Goal: Task Accomplishment & Management: Use online tool/utility

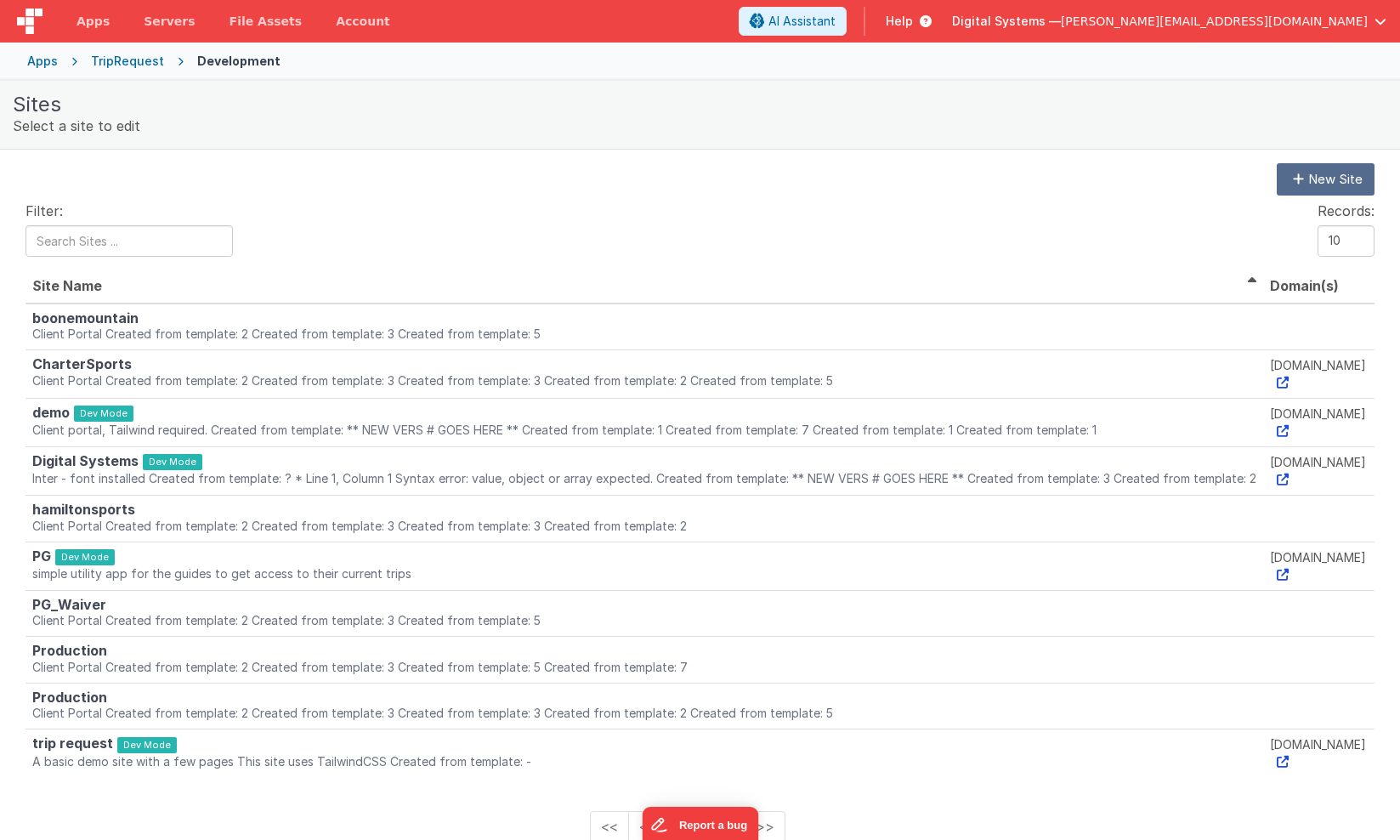
click at [42, 66] on div "Apps" at bounding box center [43, 61] width 31 height 17
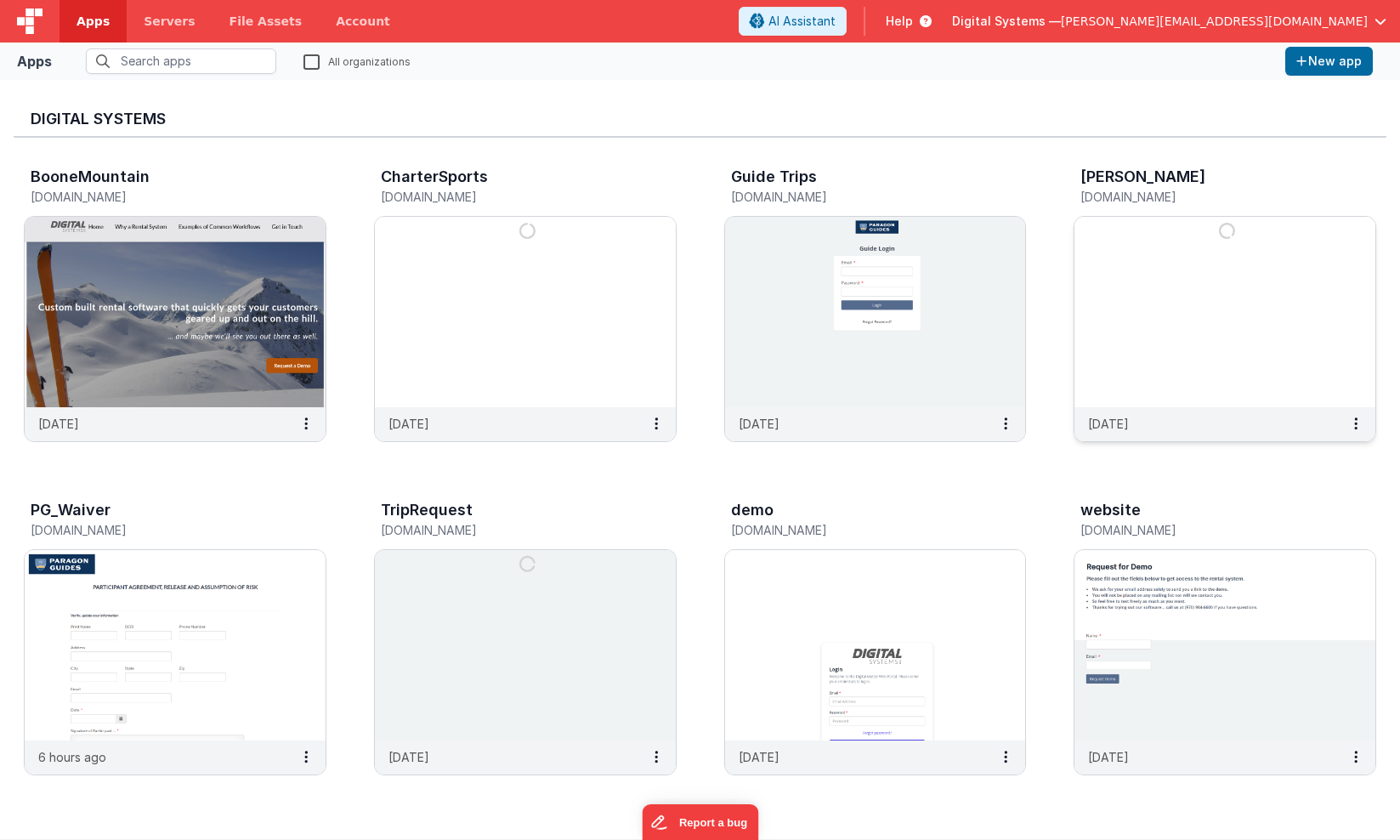
click at [1197, 334] on img at bounding box center [1225, 312] width 301 height 190
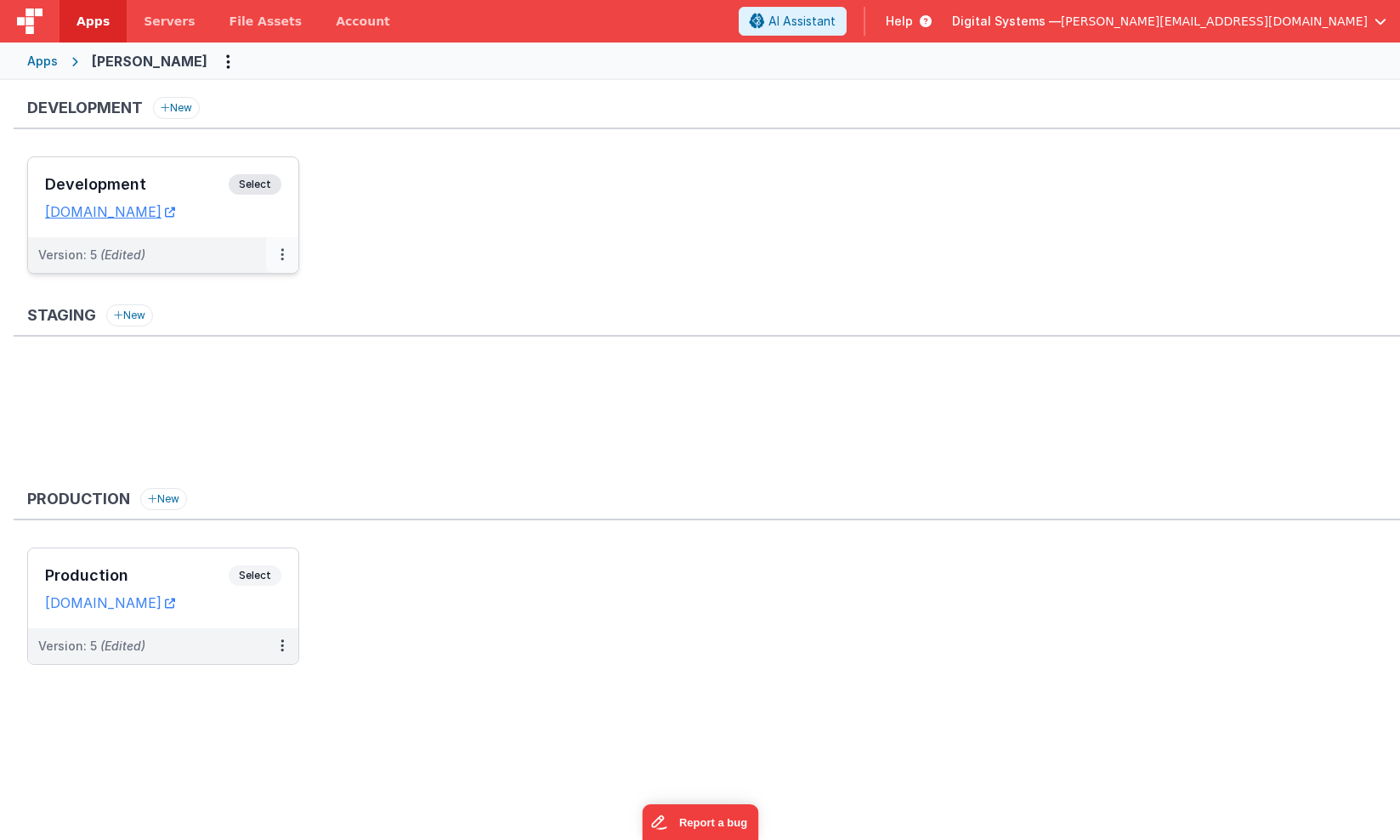
click at [276, 252] on button at bounding box center [282, 254] width 33 height 35
click at [344, 225] on div at bounding box center [700, 420] width 1400 height 840
click at [253, 186] on span "Select" at bounding box center [255, 184] width 53 height 21
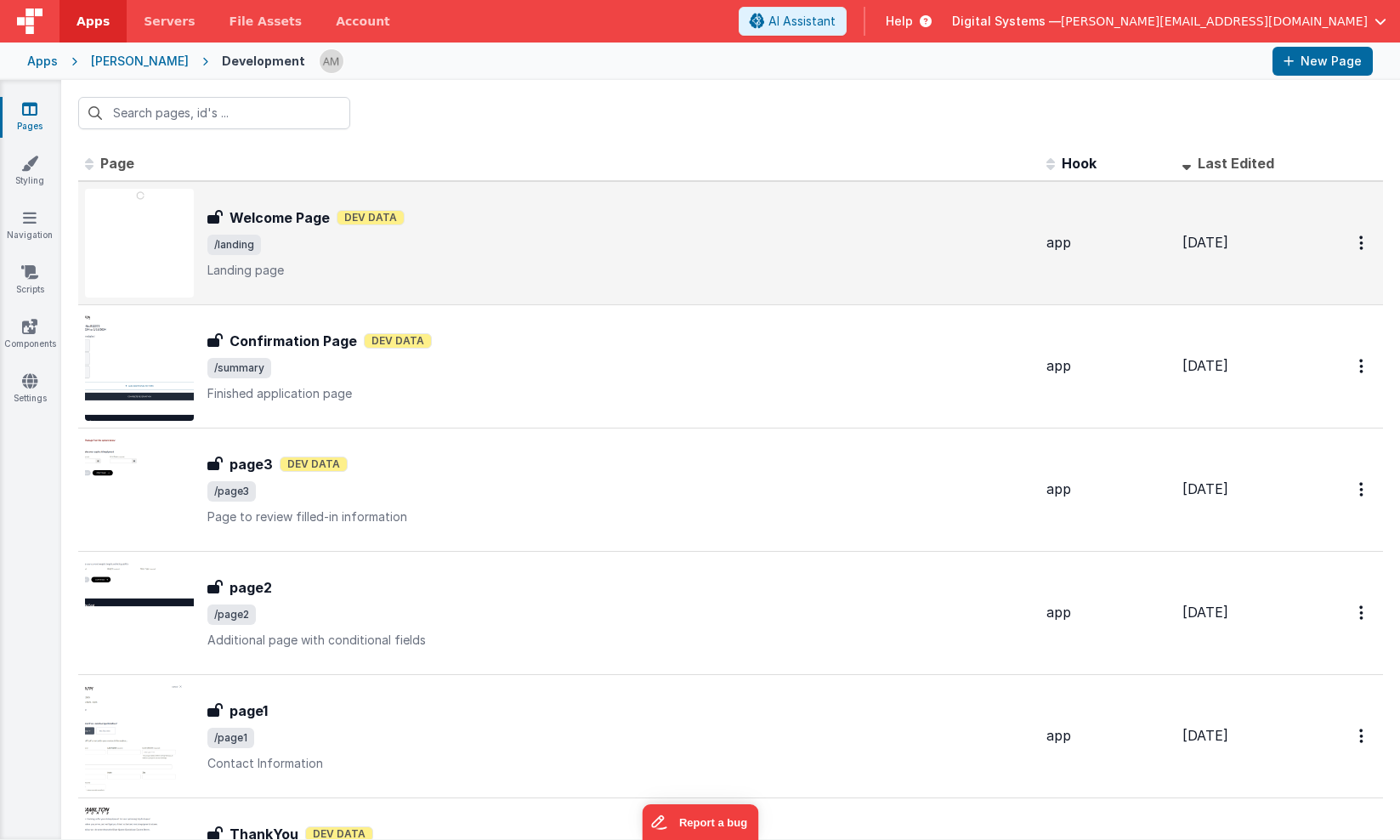
click at [264, 195] on div "Welcome Page Welcome Page Dev Data /landing Landing page" at bounding box center [559, 243] width 948 height 108
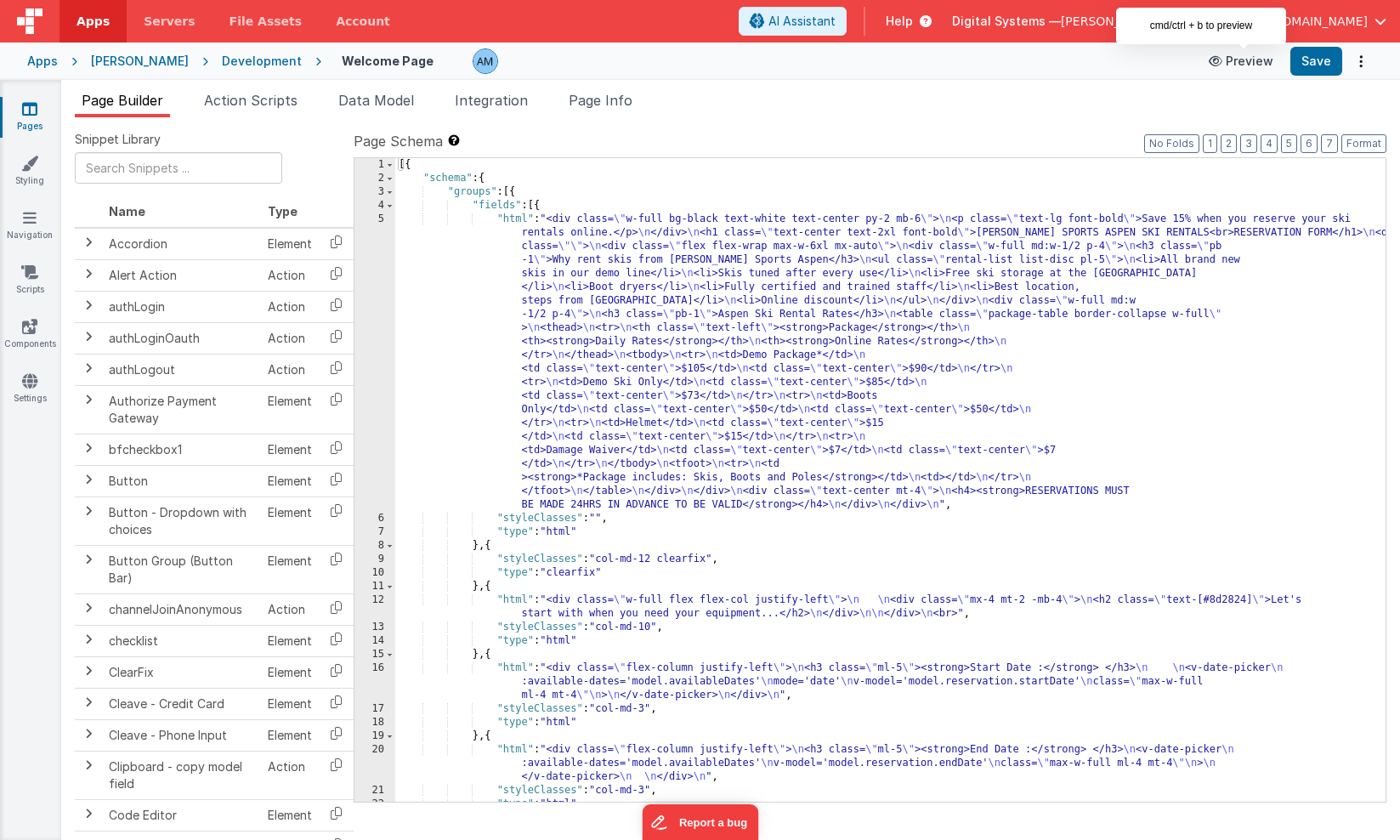
click at [1246, 62] on button "Preview" at bounding box center [1241, 61] width 85 height 28
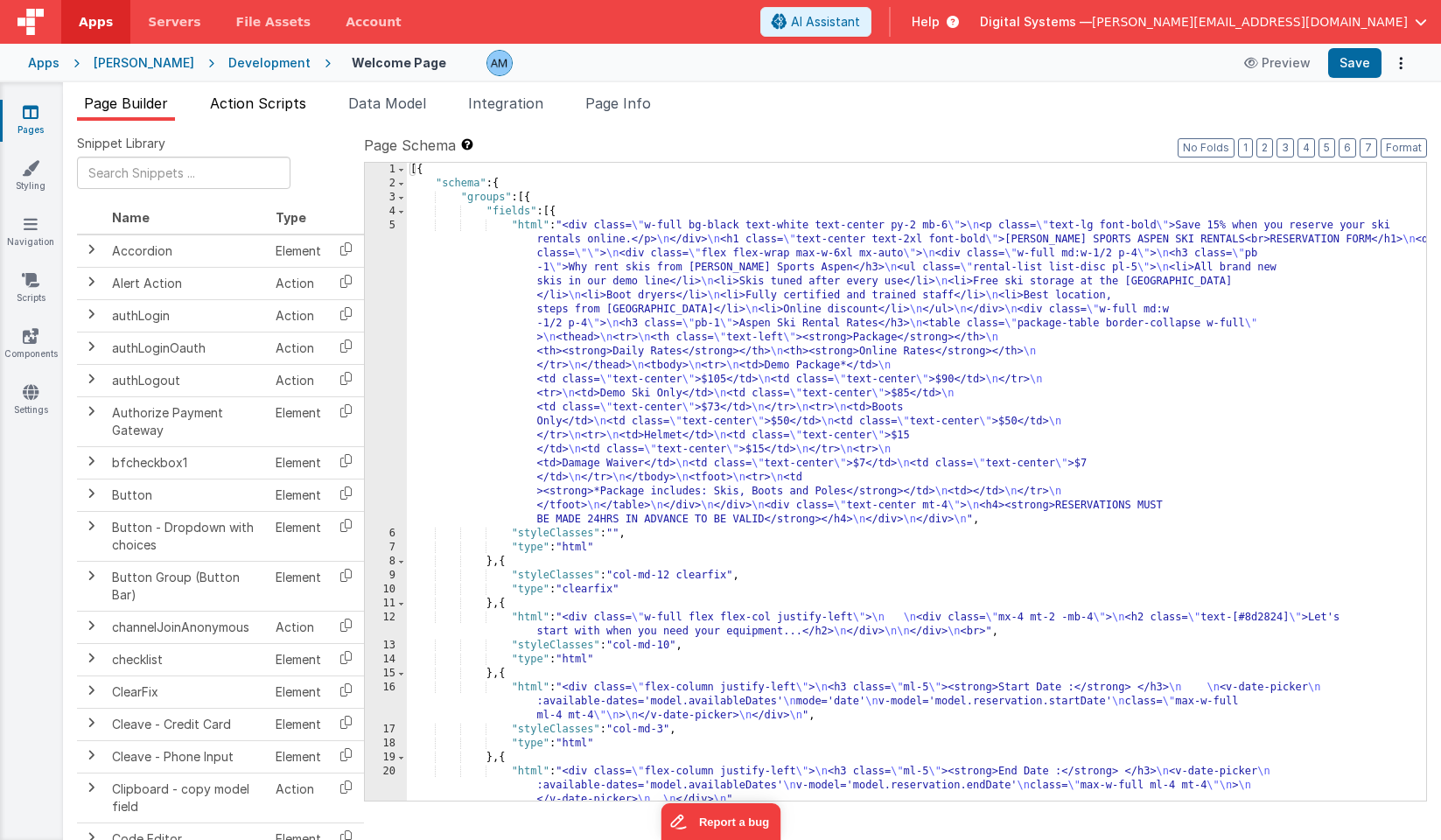
click at [258, 103] on span "Action Scripts" at bounding box center [258, 104] width 97 height 18
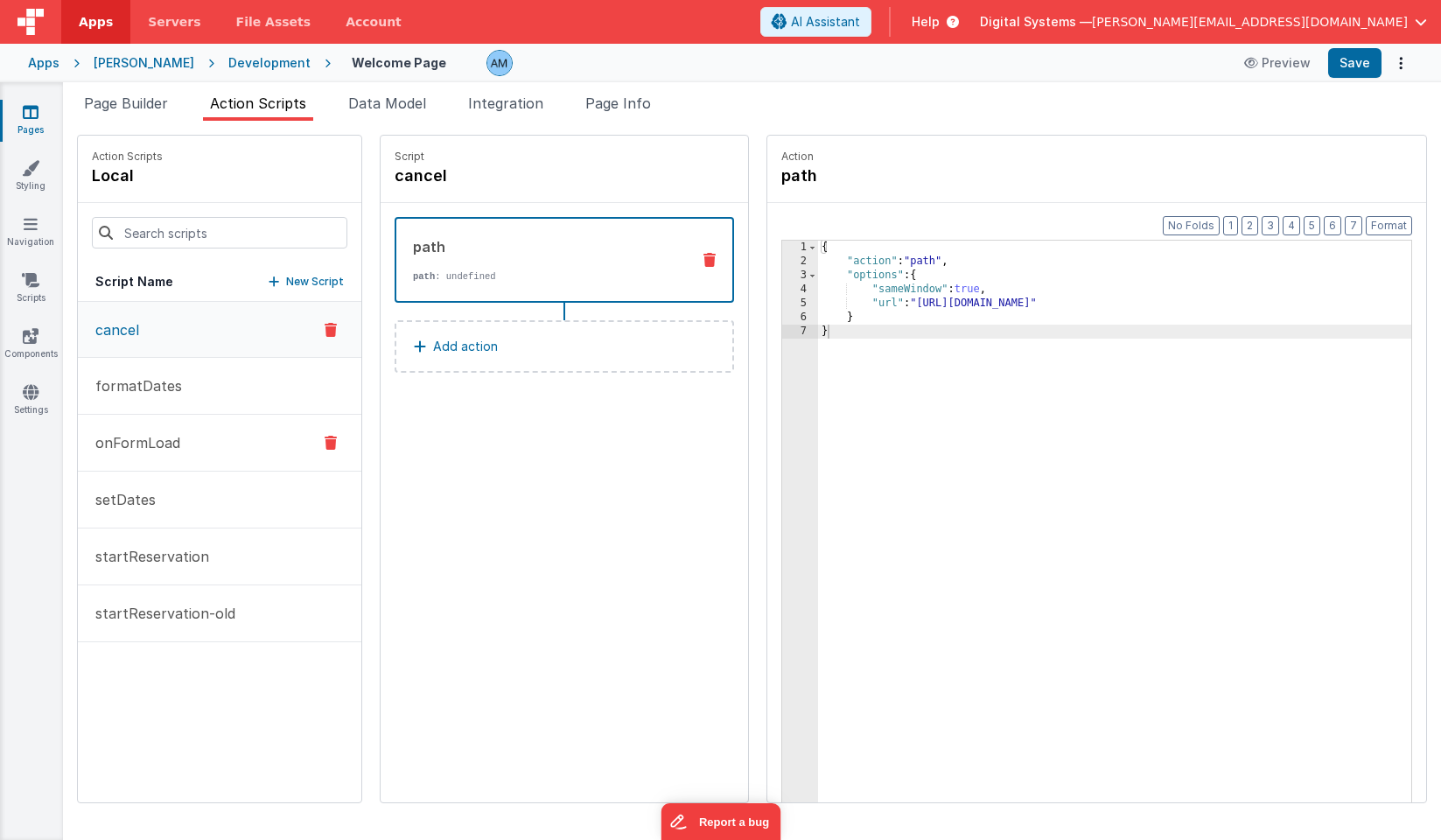
click at [120, 440] on p "onFormLoad" at bounding box center [133, 443] width 96 height 21
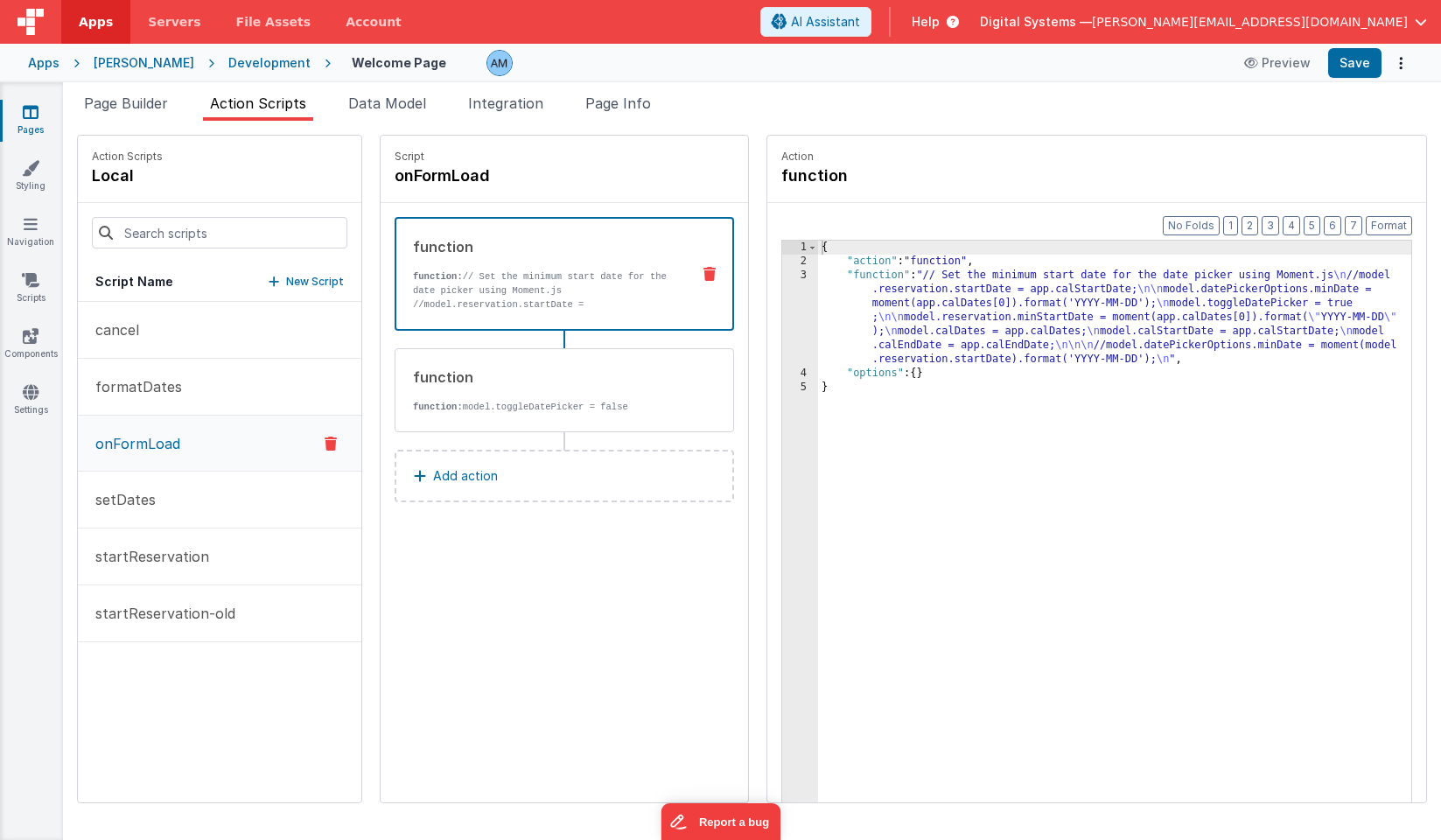
click at [795, 278] on div "3" at bounding box center [800, 317] width 35 height 98
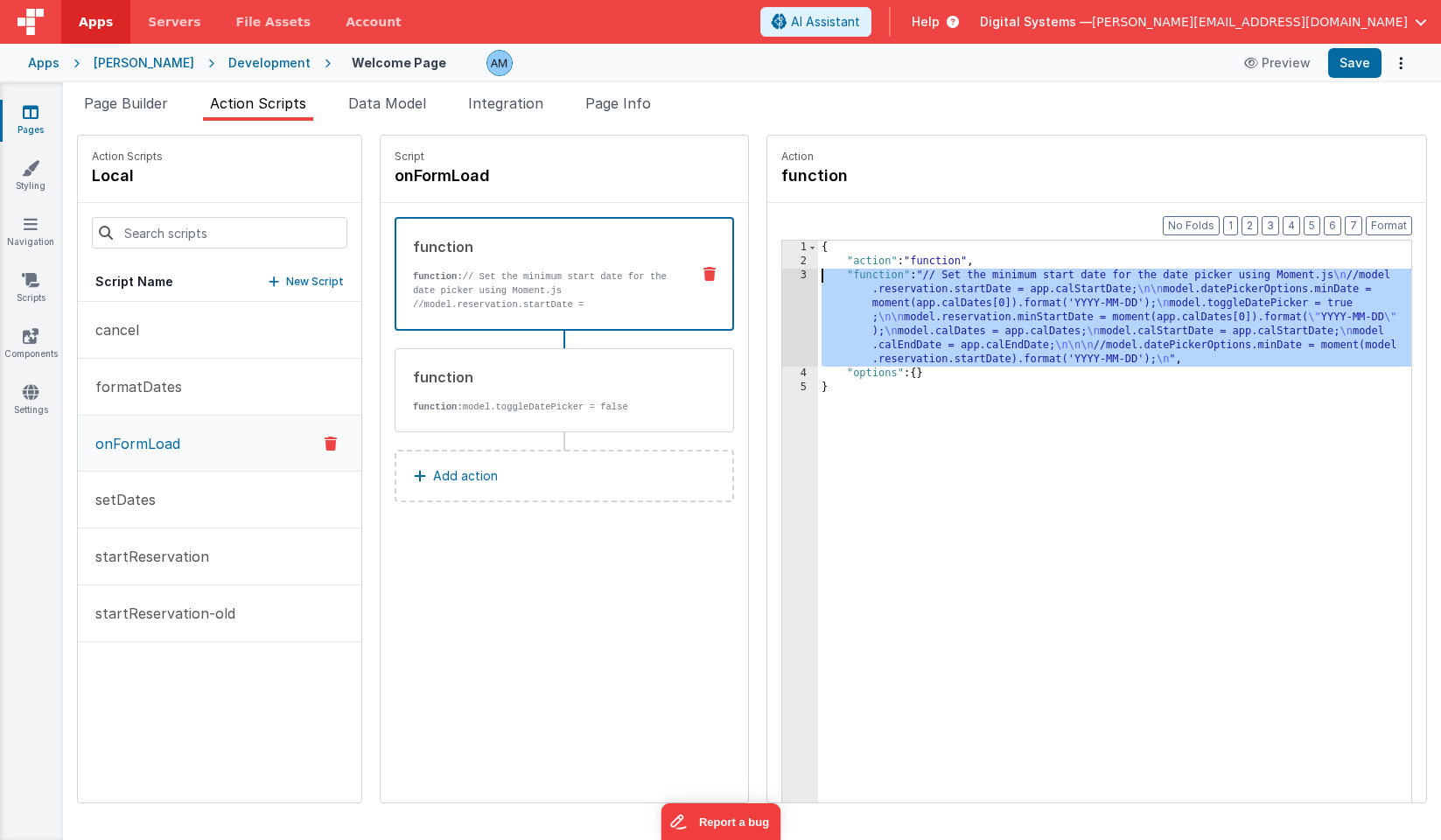
click at [798, 276] on div "3" at bounding box center [800, 317] width 35 height 98
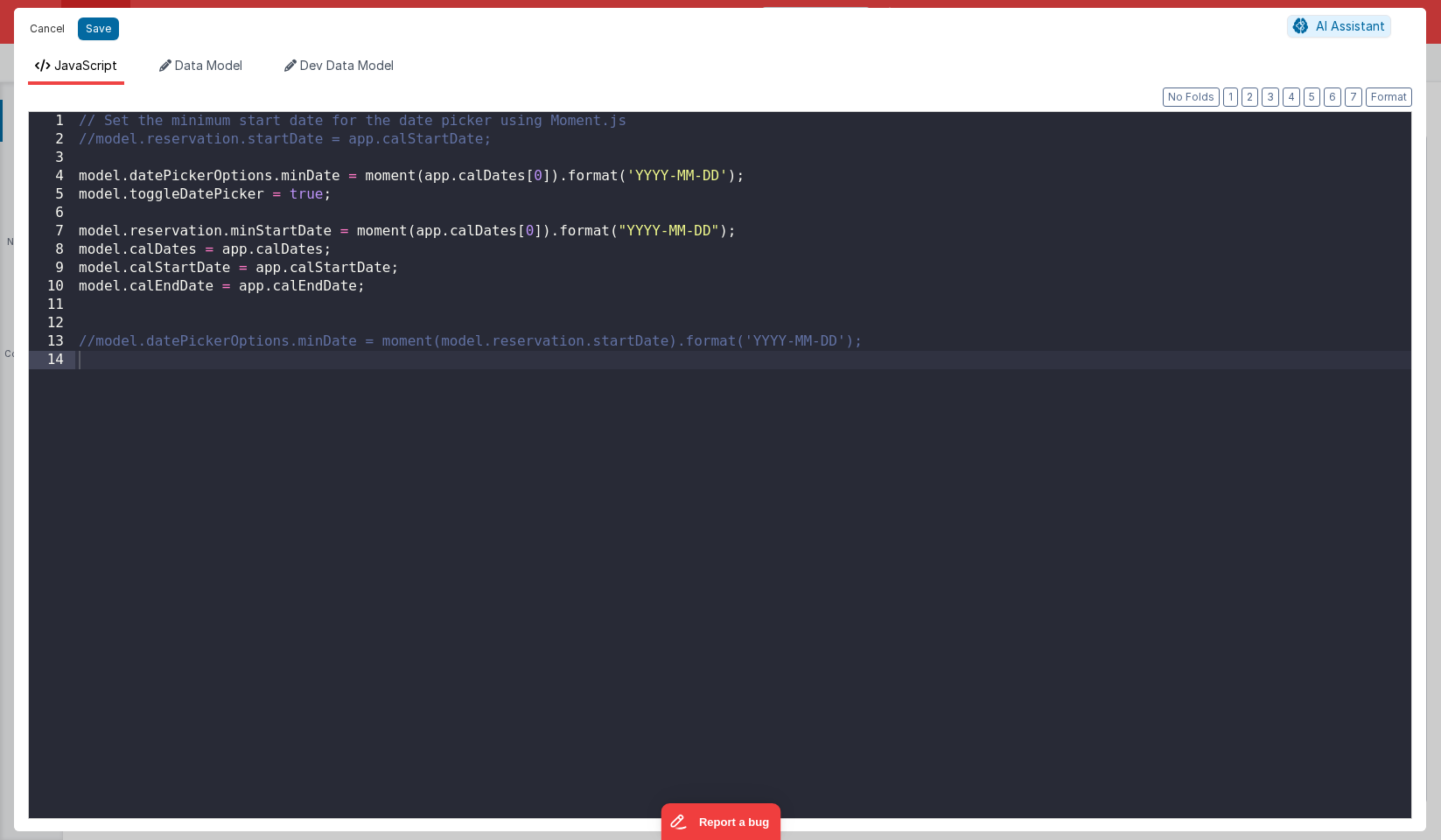
click at [41, 32] on button "Cancel" at bounding box center [47, 29] width 52 height 25
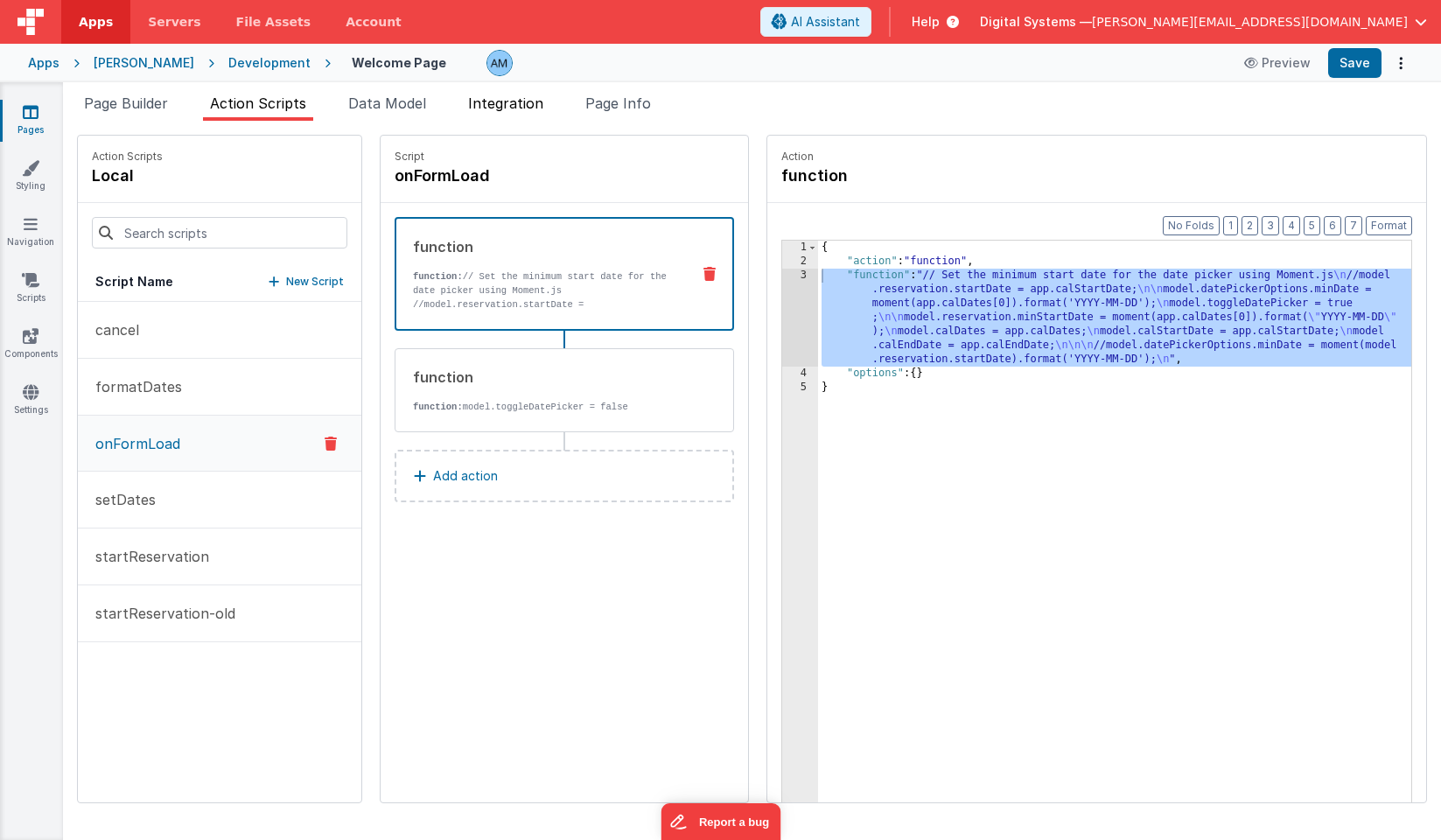
click at [525, 104] on span "Integration" at bounding box center [505, 104] width 75 height 18
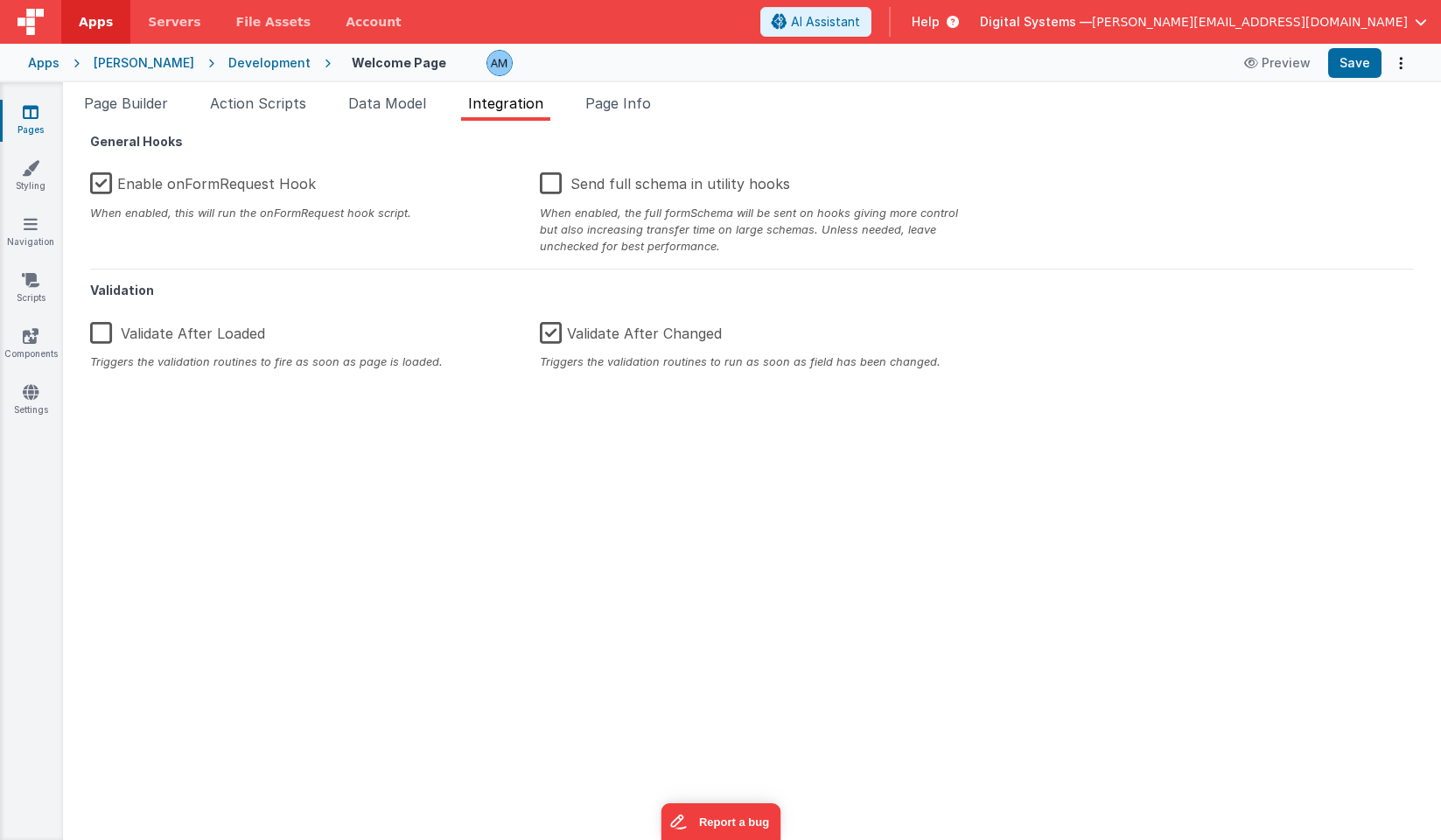
click at [341, 106] on ul "Page Builder Action Scripts Data Model Integration Page Info" at bounding box center [752, 107] width 1378 height 28
click at [305, 103] on span "Action Scripts" at bounding box center [258, 104] width 97 height 18
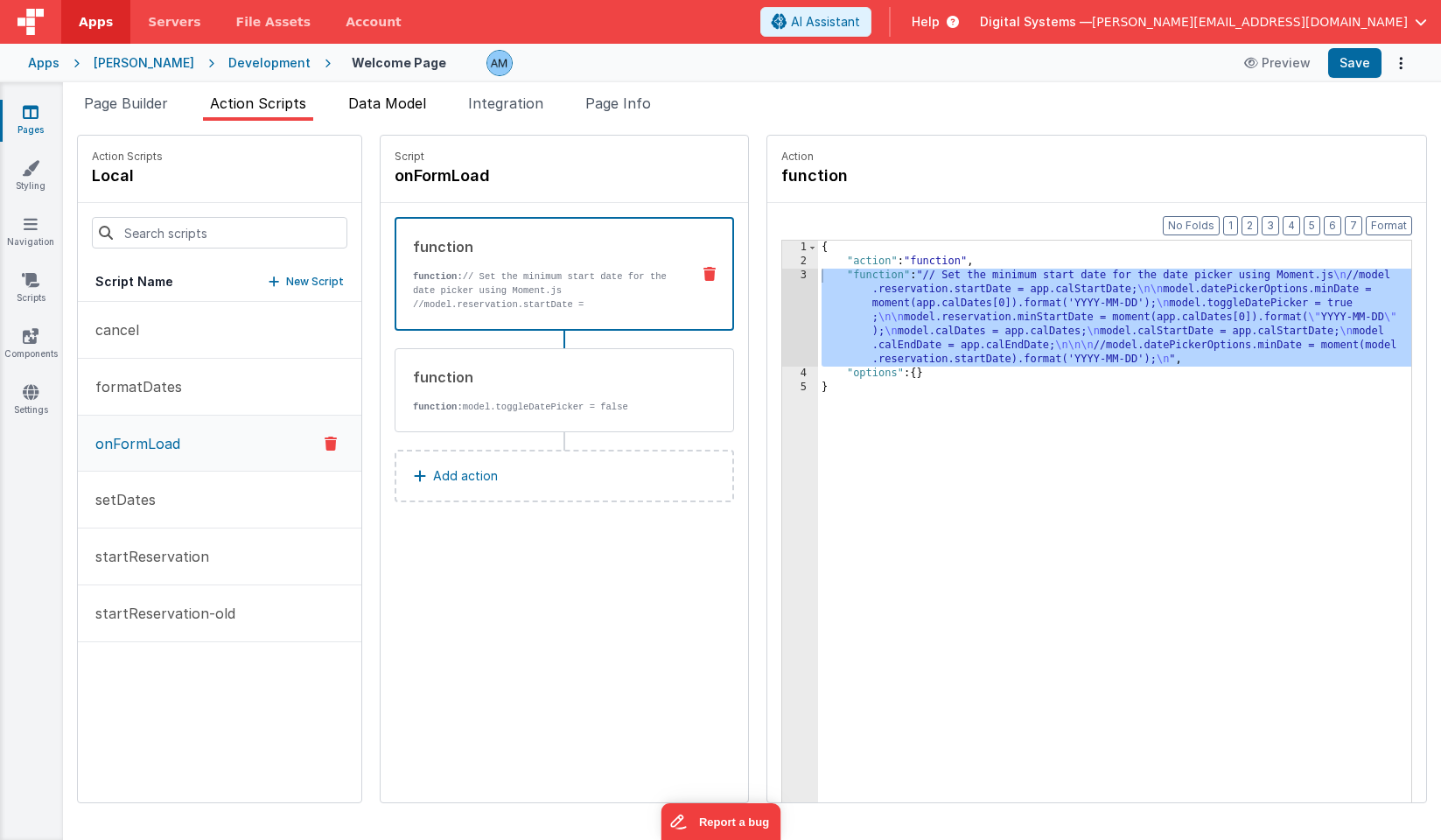
click at [404, 106] on span "Data Model" at bounding box center [387, 104] width 78 height 18
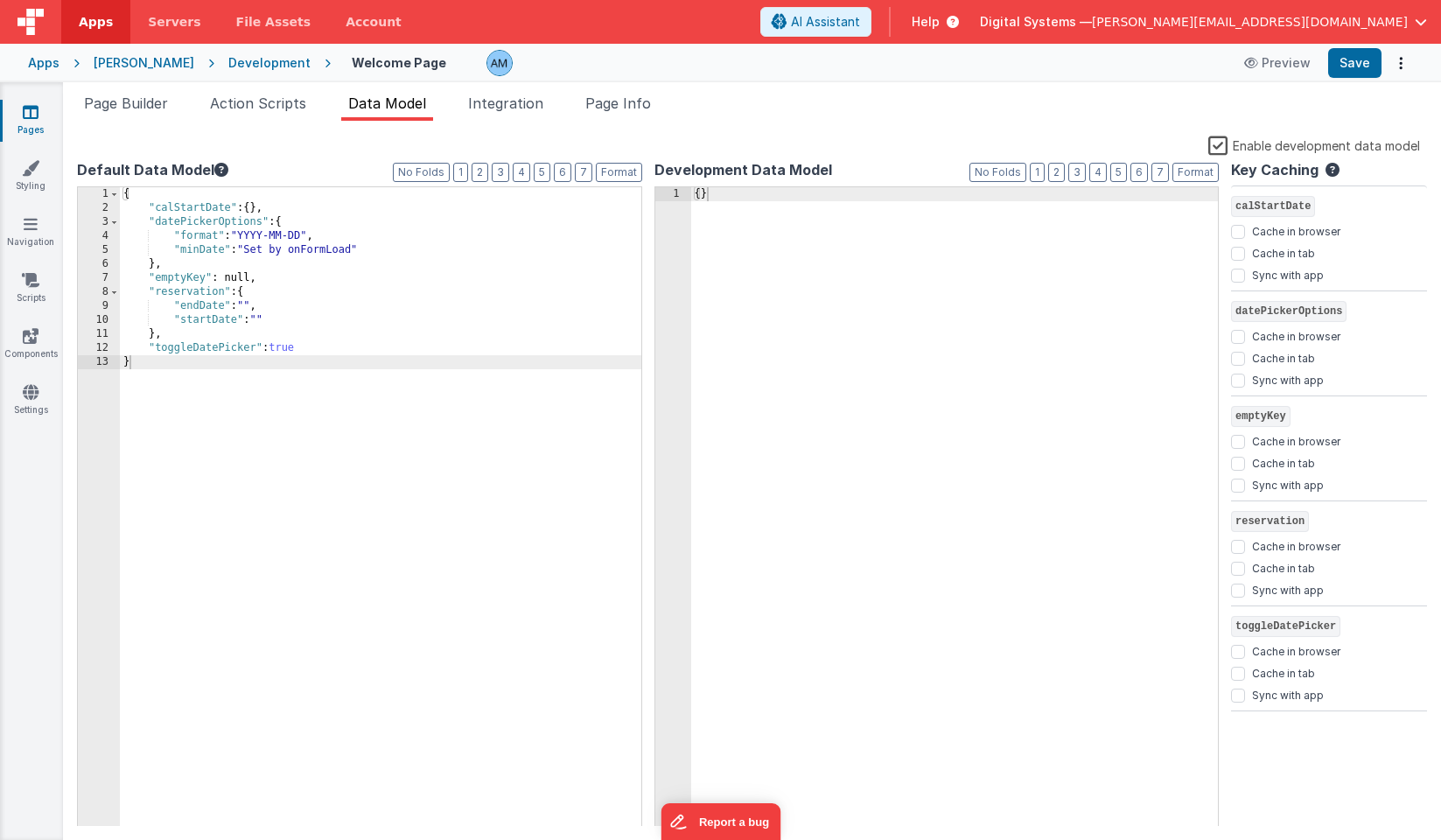
click at [48, 58] on div "Apps" at bounding box center [44, 63] width 32 height 18
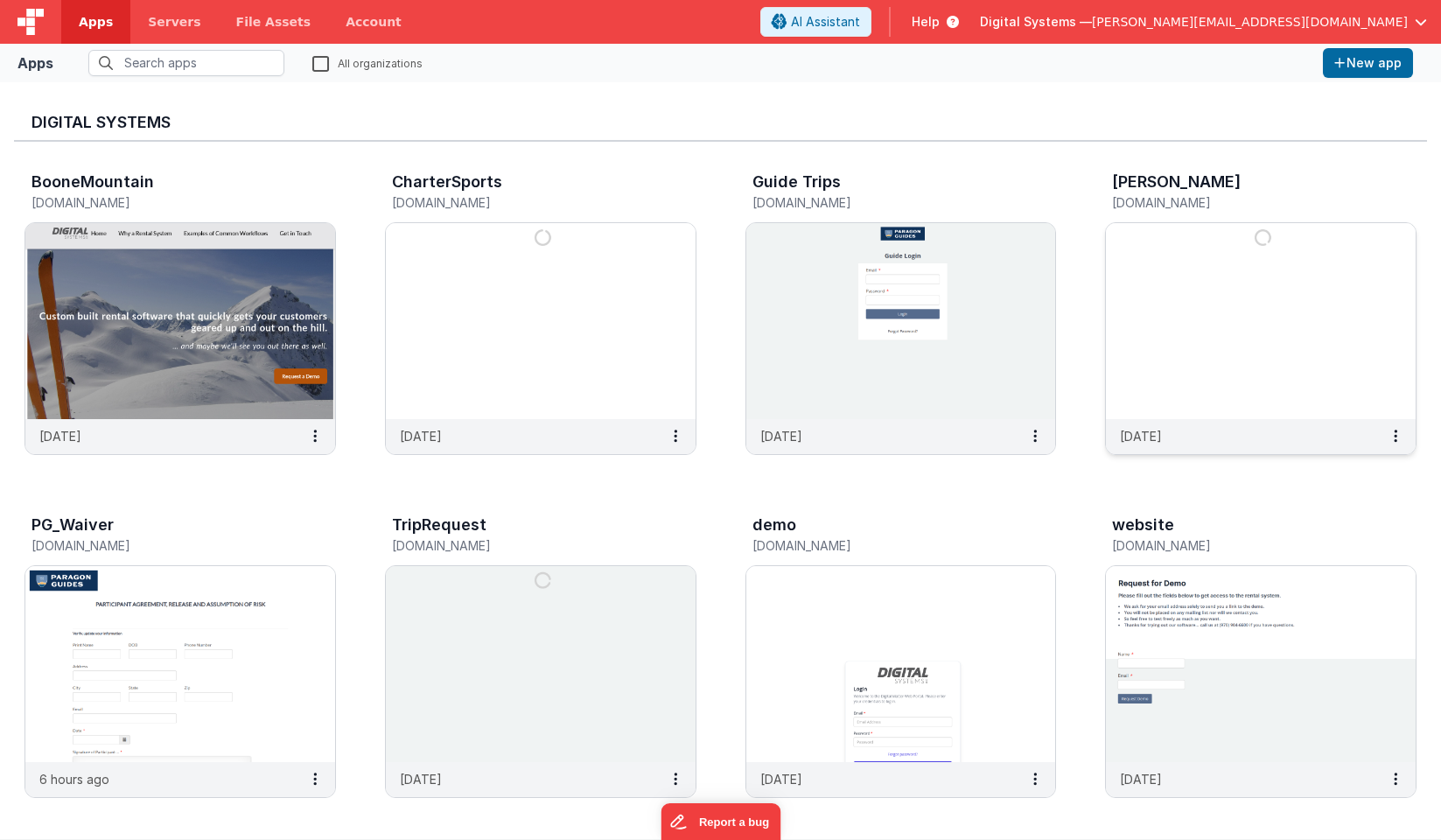
click at [1238, 369] on img at bounding box center [1261, 321] width 310 height 196
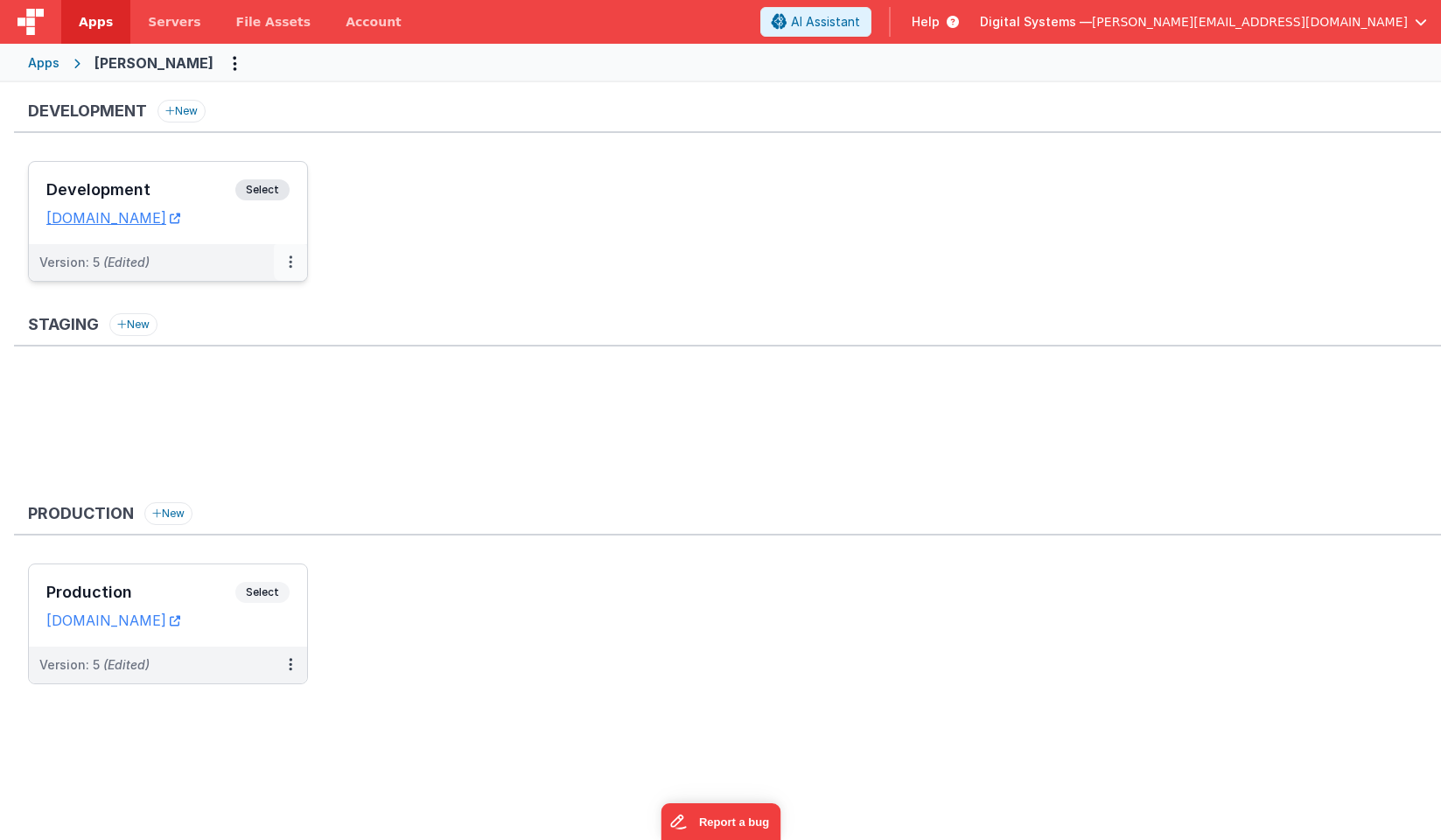
click at [298, 263] on button at bounding box center [291, 261] width 34 height 36
click at [233, 324] on link "Open Helper" at bounding box center [230, 333] width 154 height 32
click at [100, 20] on span "Apps" at bounding box center [96, 22] width 35 height 18
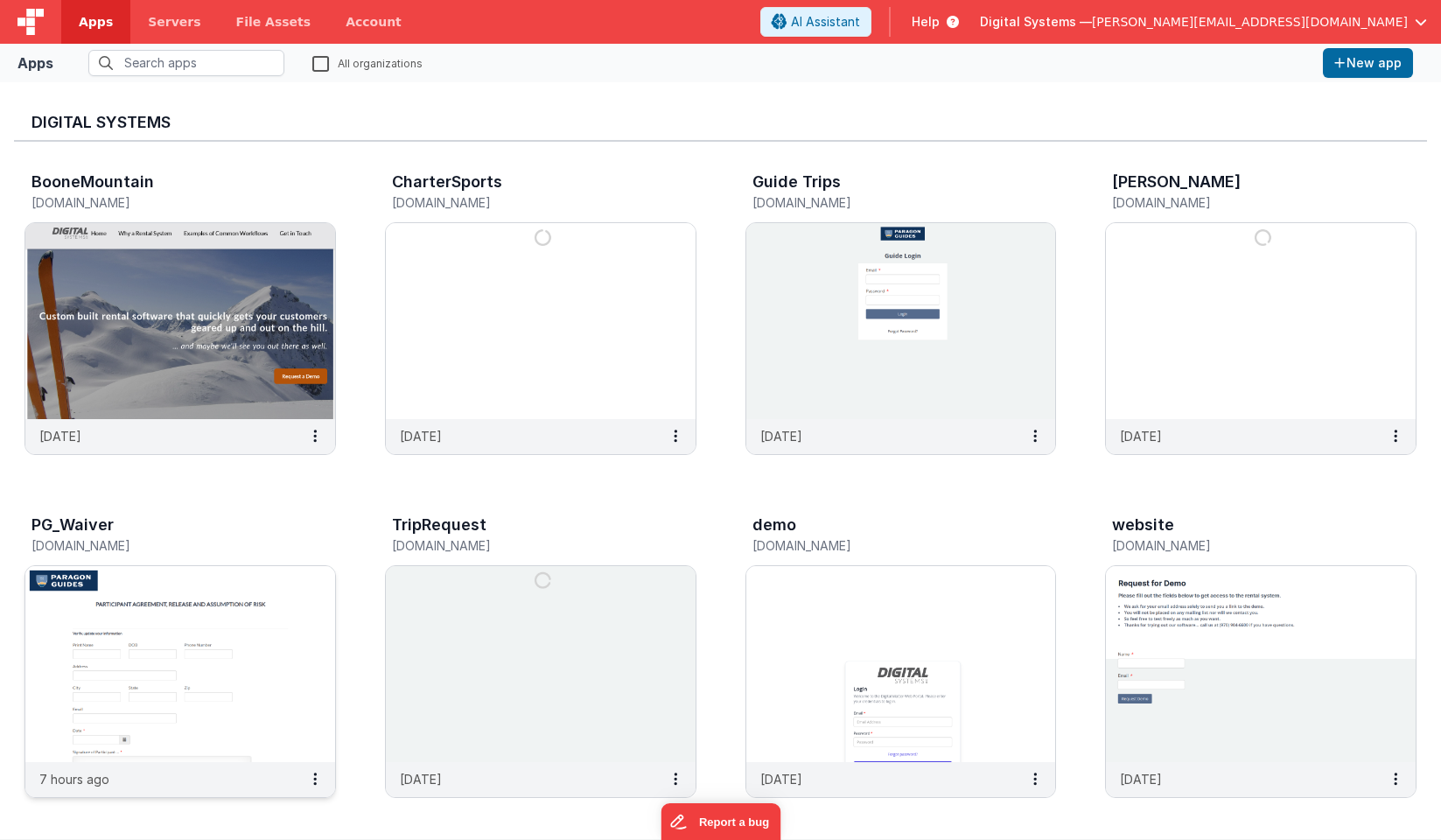
click at [253, 605] on img at bounding box center [181, 664] width 310 height 196
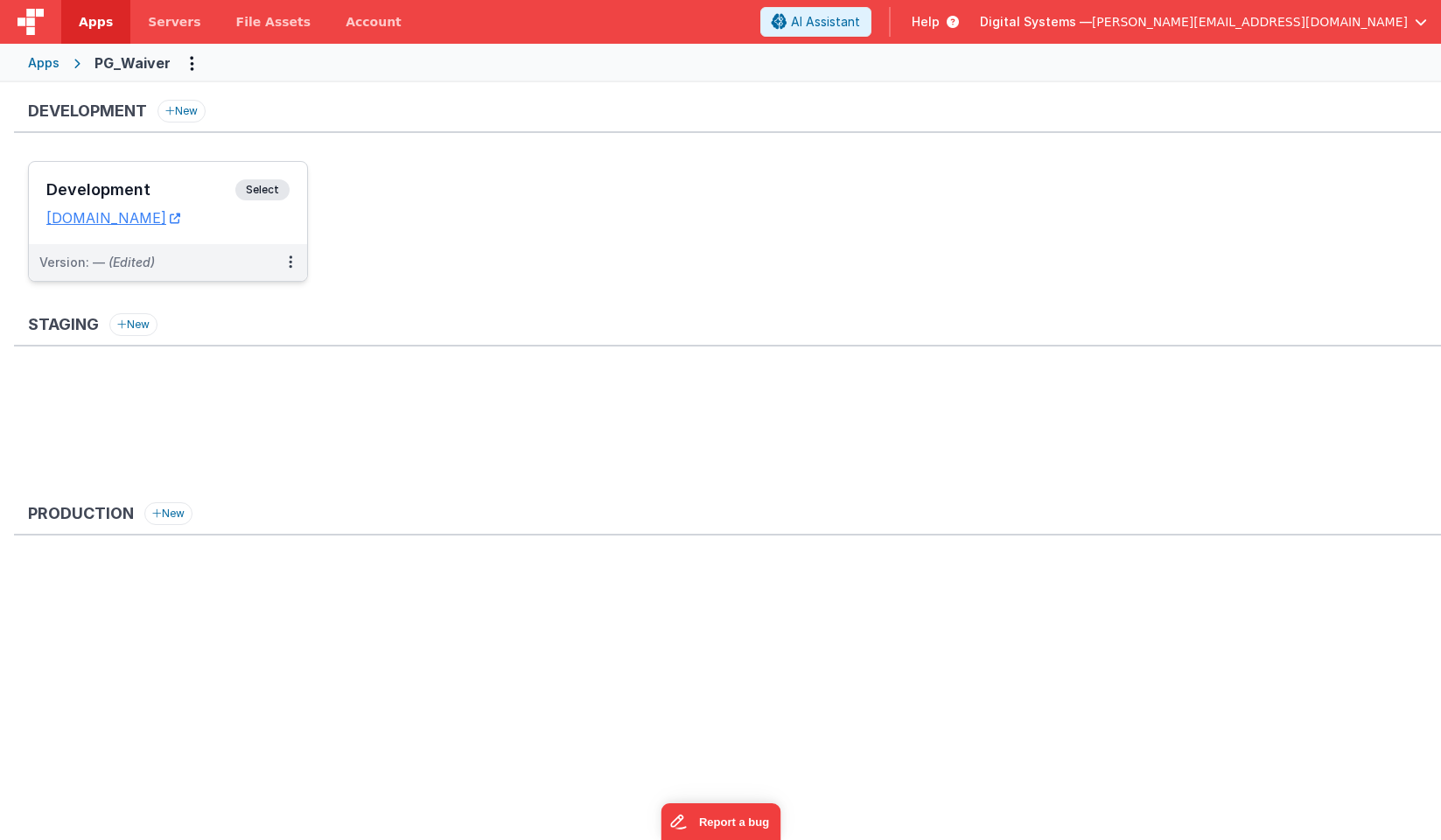
click at [268, 194] on span "Select" at bounding box center [262, 190] width 54 height 21
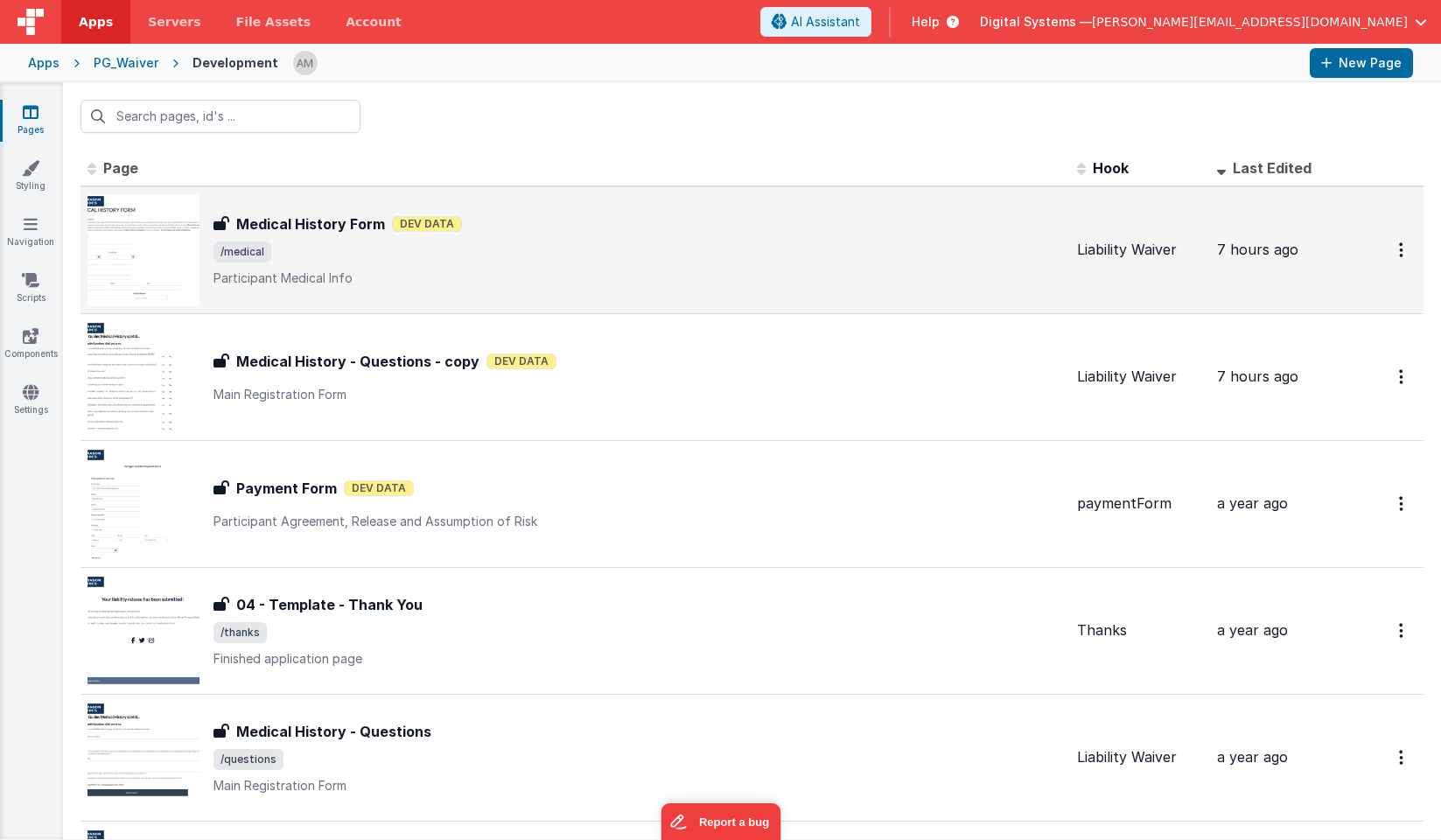
click at [366, 261] on div "Medical History Form Medical History Form Dev Data /medical Participant Medical…" at bounding box center [638, 250] width 850 height 74
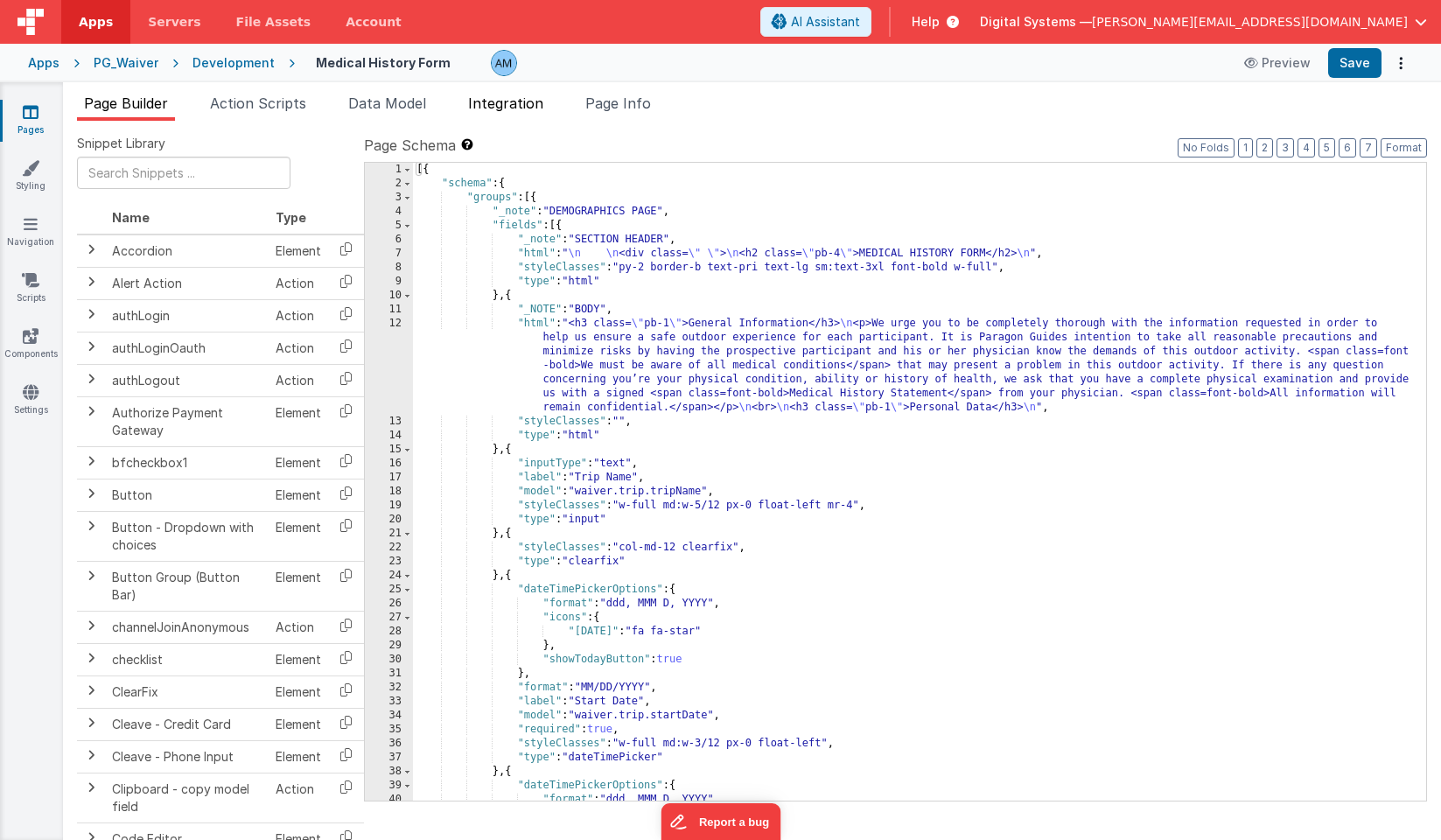
click at [540, 103] on span "Integration" at bounding box center [505, 104] width 75 height 18
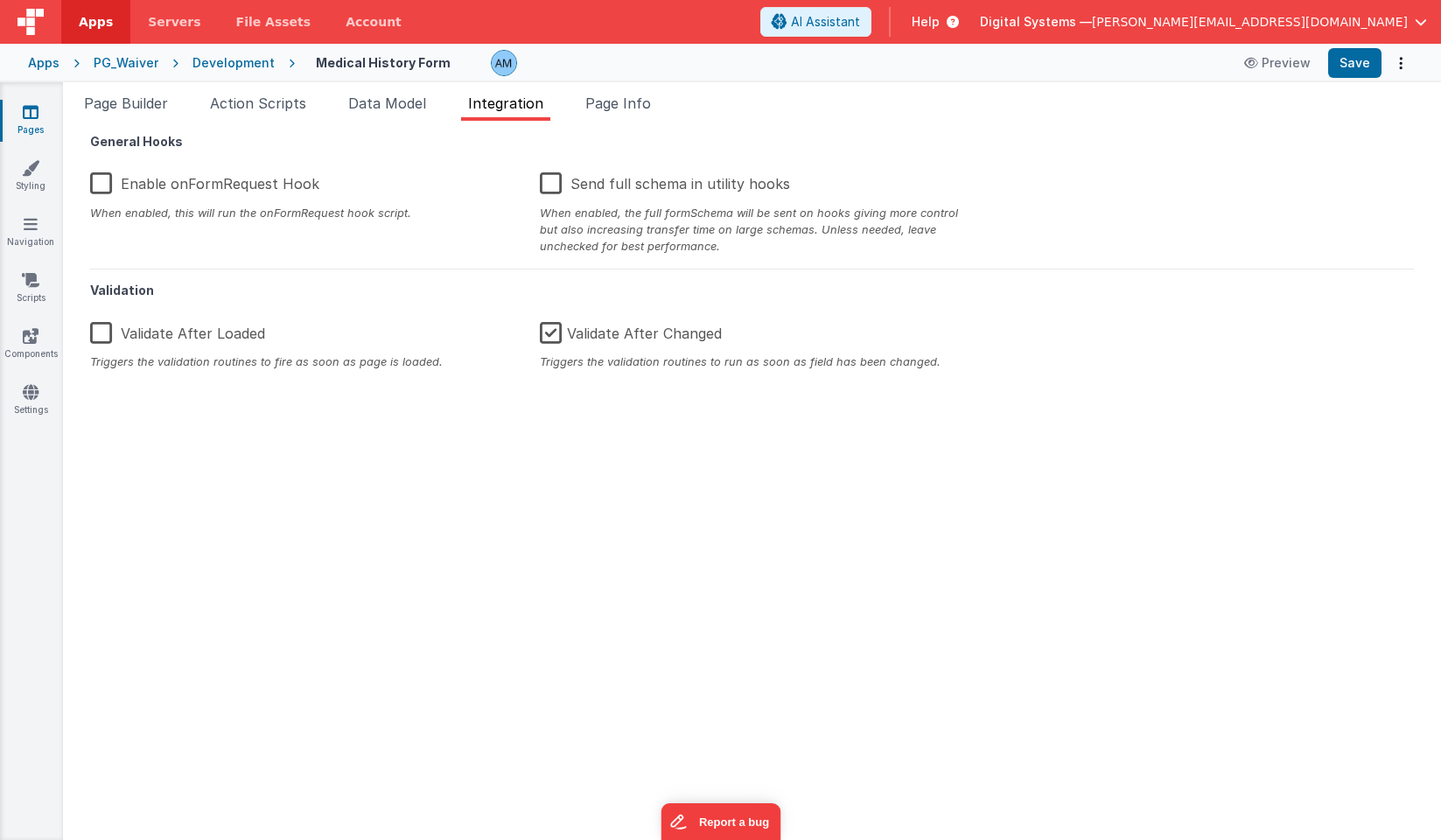
click at [105, 187] on label "Enable onFormRequest Hook" at bounding box center [205, 181] width 230 height 37
click at [0, 0] on input "Enable onFormRequest Hook" at bounding box center [0, 0] width 0 height 0
click at [1357, 52] on button "Save" at bounding box center [1355, 63] width 53 height 30
click at [1275, 66] on button "Preview" at bounding box center [1277, 63] width 88 height 28
click at [607, 109] on span "Page Info" at bounding box center [619, 104] width 66 height 18
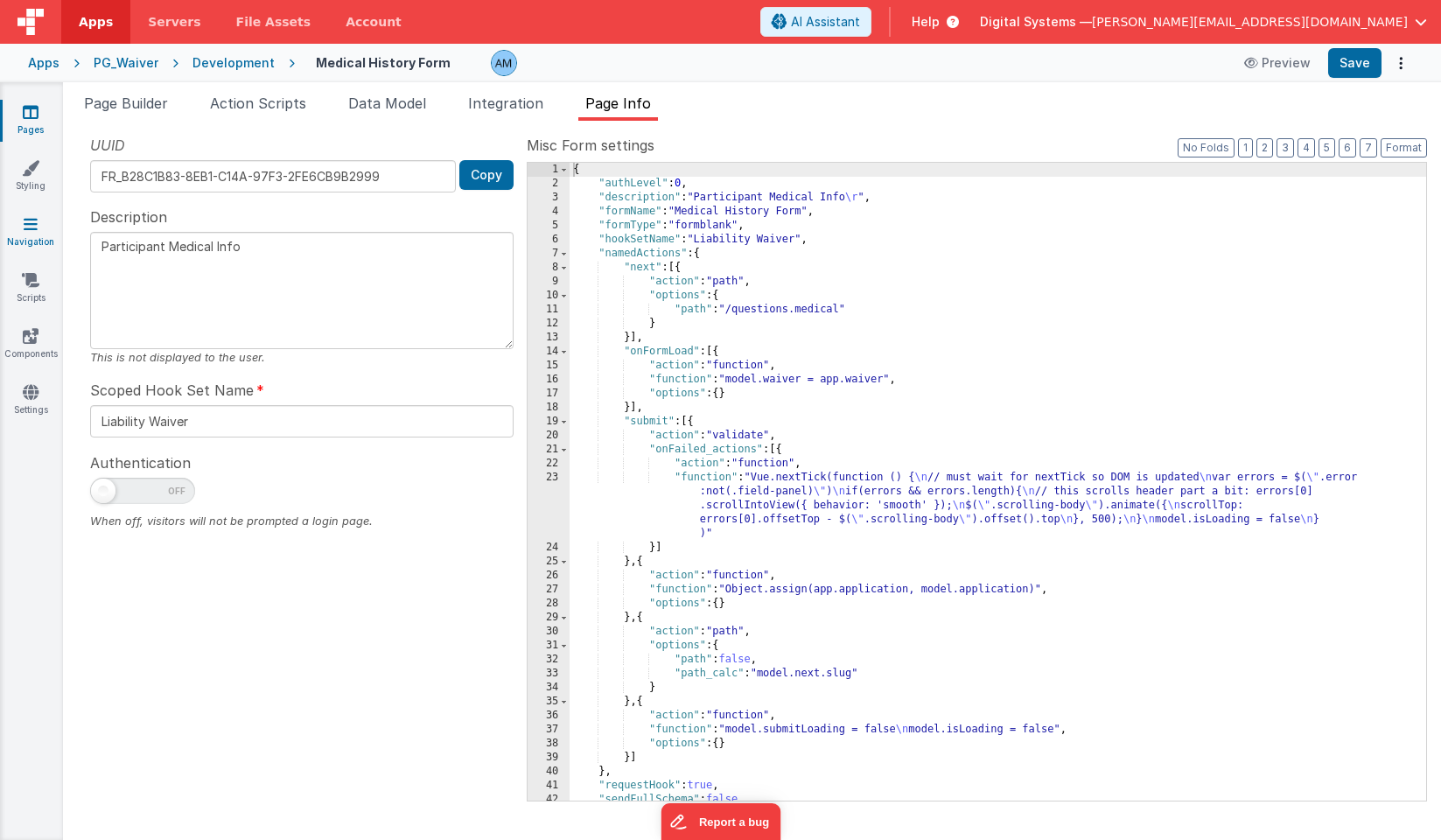
click at [19, 226] on link "Navigation" at bounding box center [30, 232] width 63 height 35
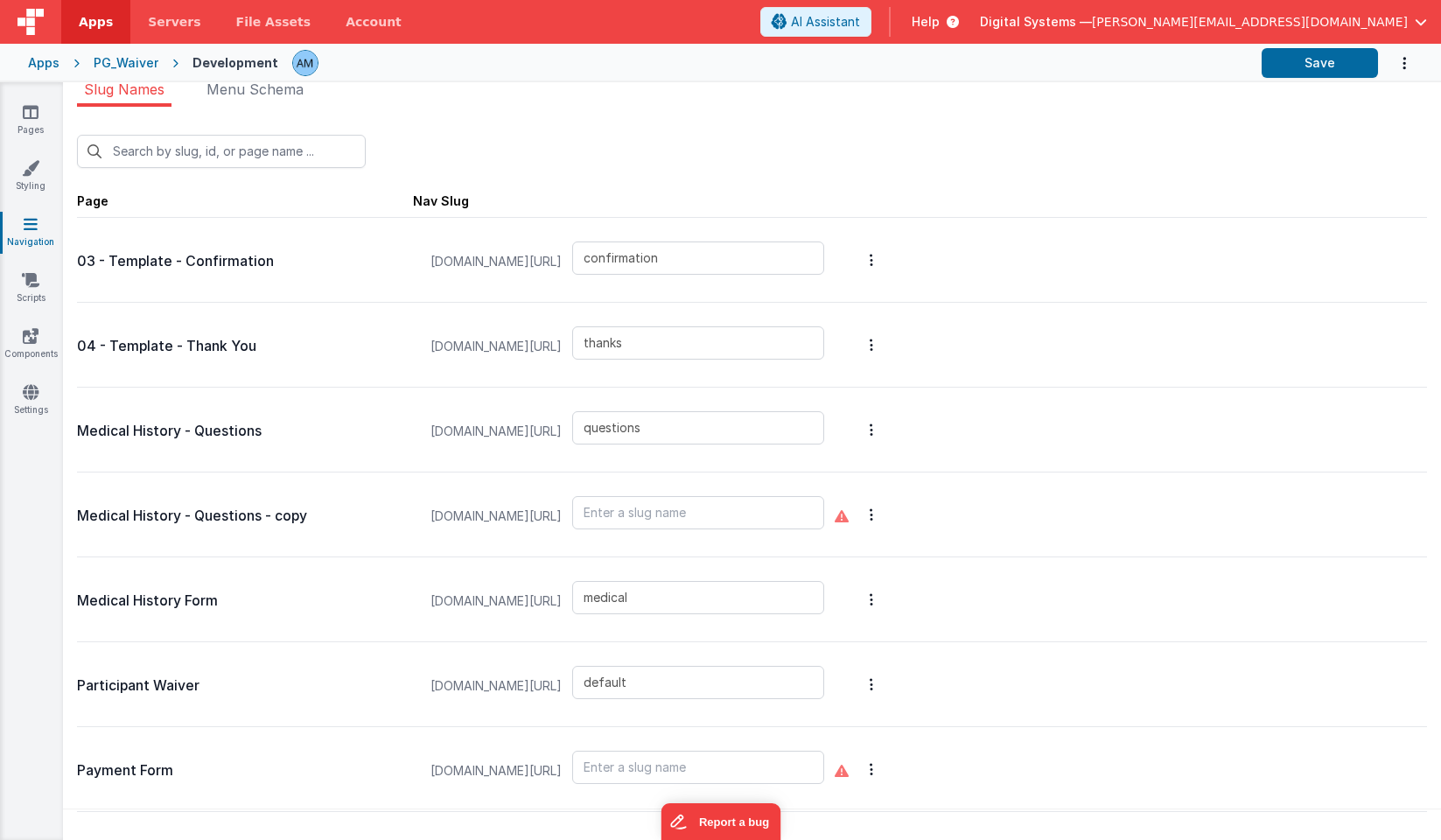
scroll to position [14, 0]
click at [136, 61] on div "PG_Waiver" at bounding box center [126, 63] width 65 height 18
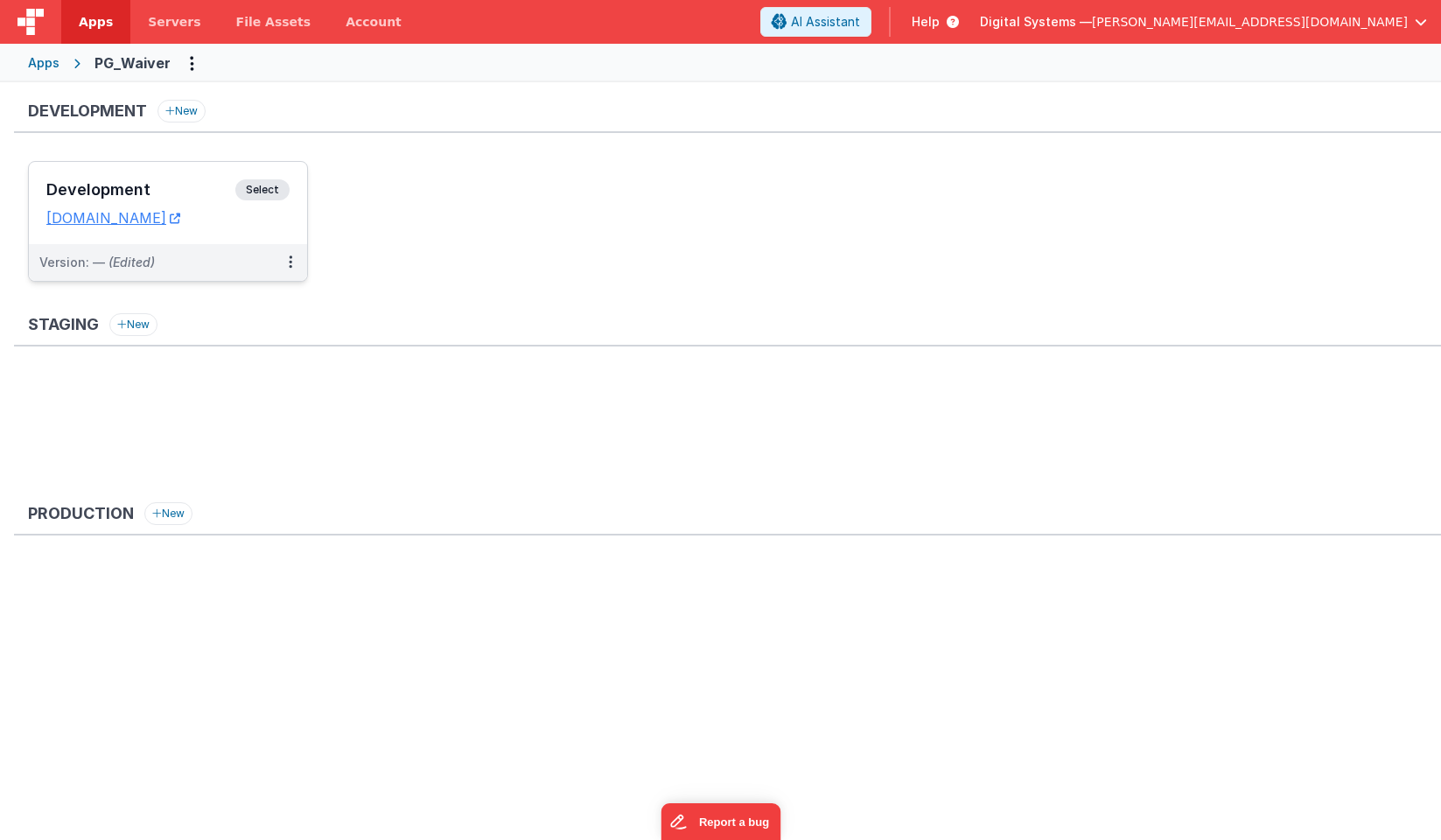
click at [276, 192] on span "Select" at bounding box center [262, 190] width 54 height 21
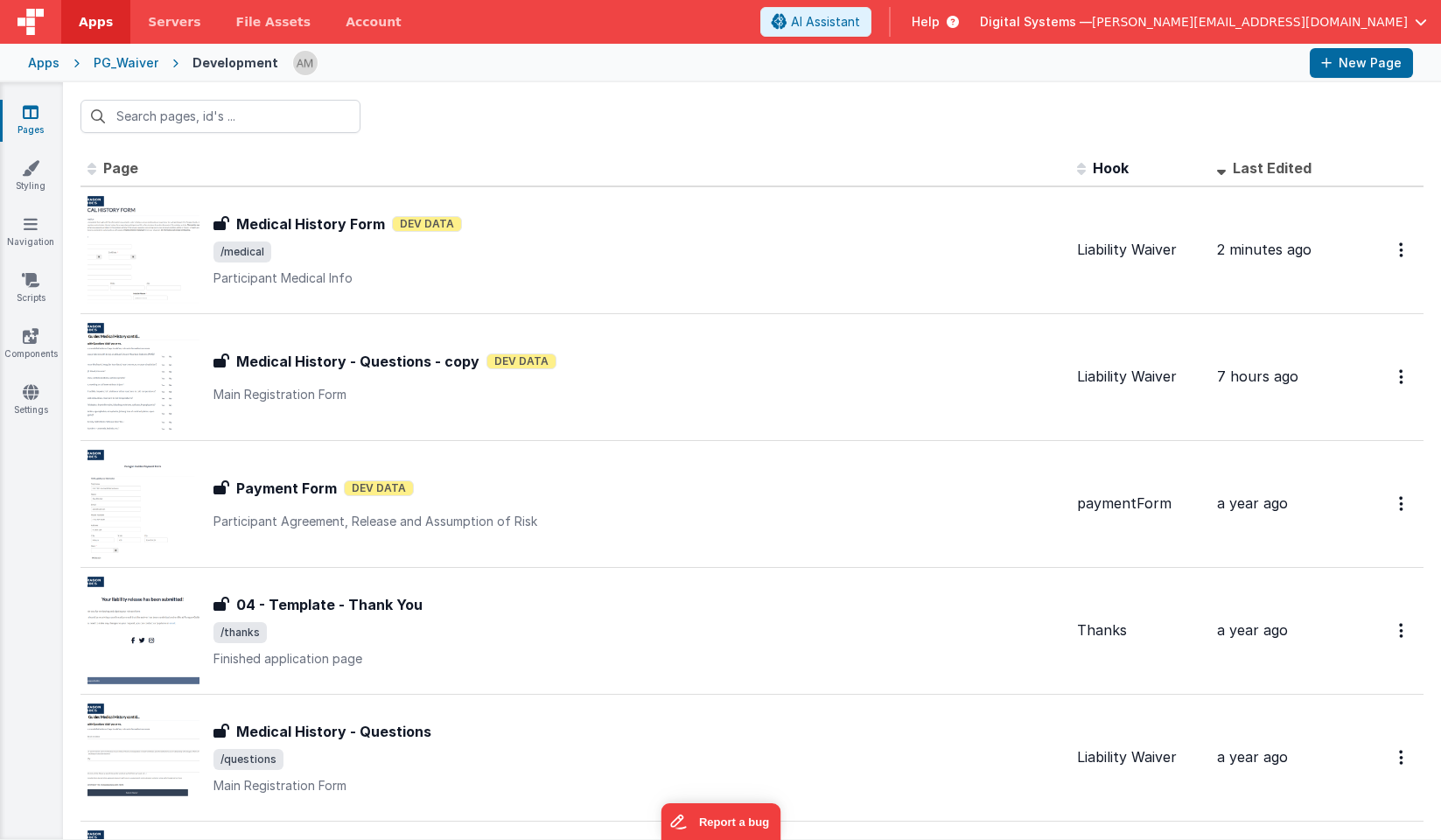
click at [44, 64] on div "Apps" at bounding box center [44, 63] width 32 height 18
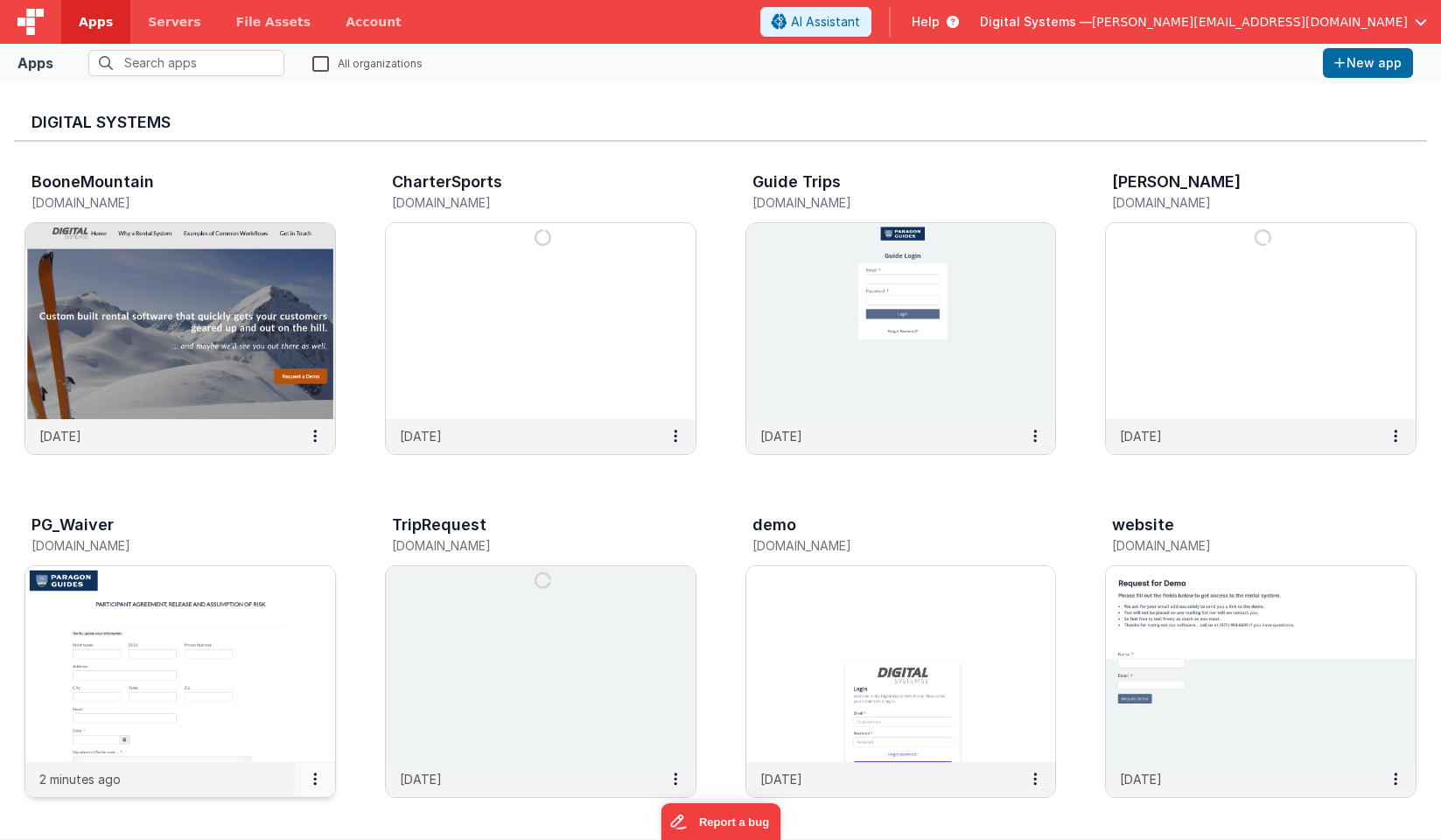
click at [316, 778] on button at bounding box center [315, 780] width 40 height 34
click at [354, 623] on div at bounding box center [720, 420] width 1441 height 840
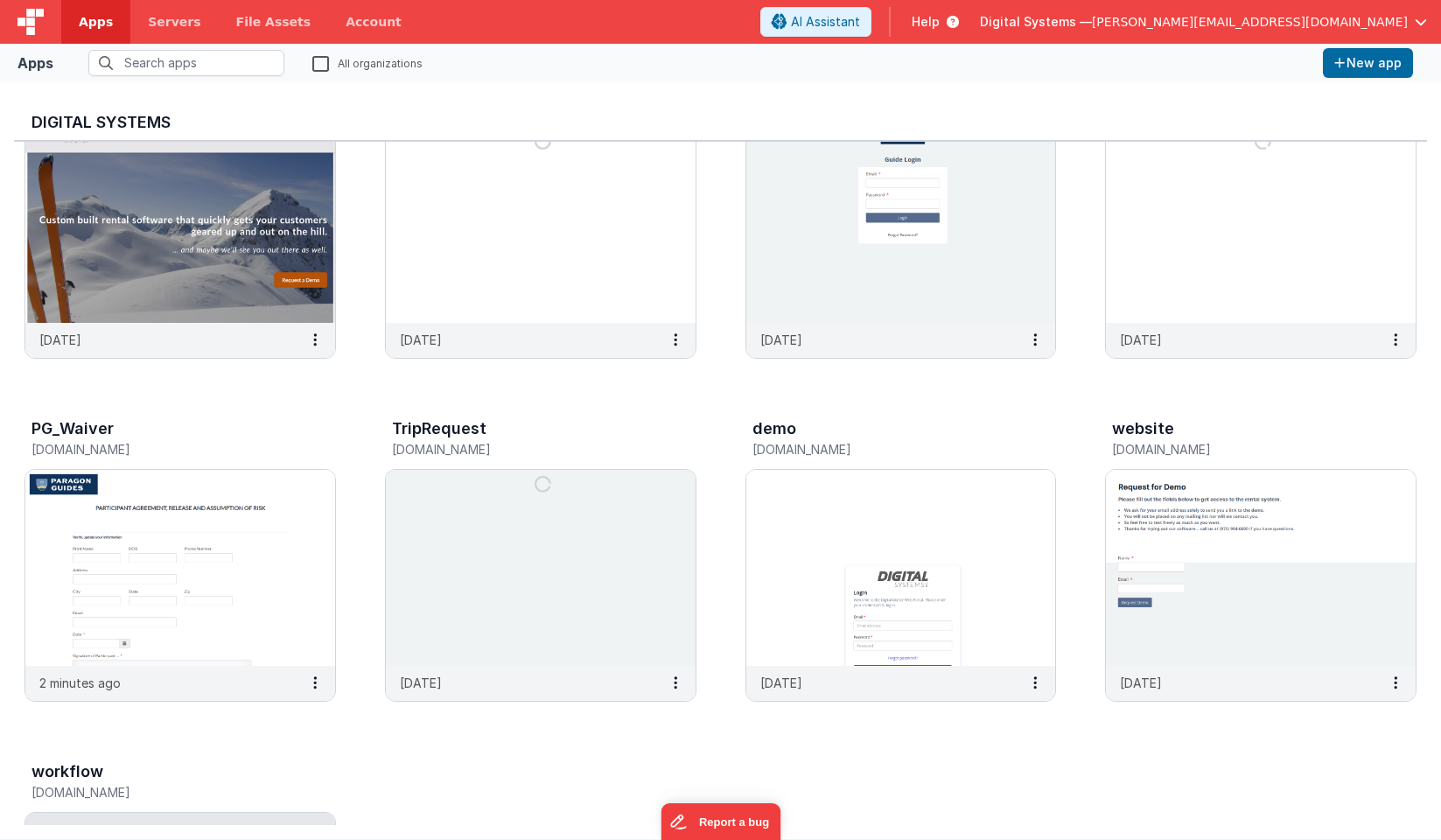
scroll to position [105, 0]
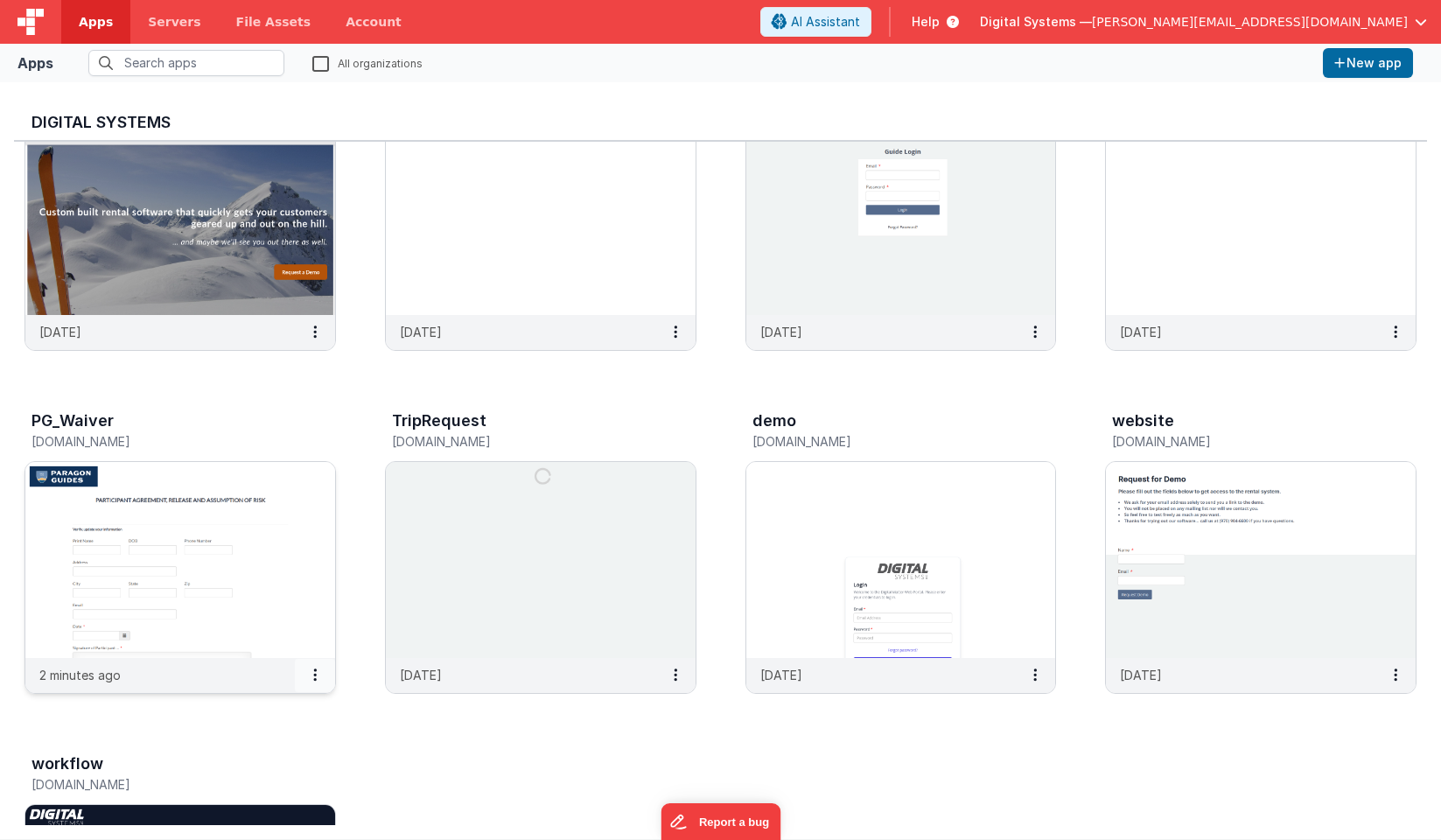
click at [315, 675] on icon at bounding box center [315, 674] width 4 height 1
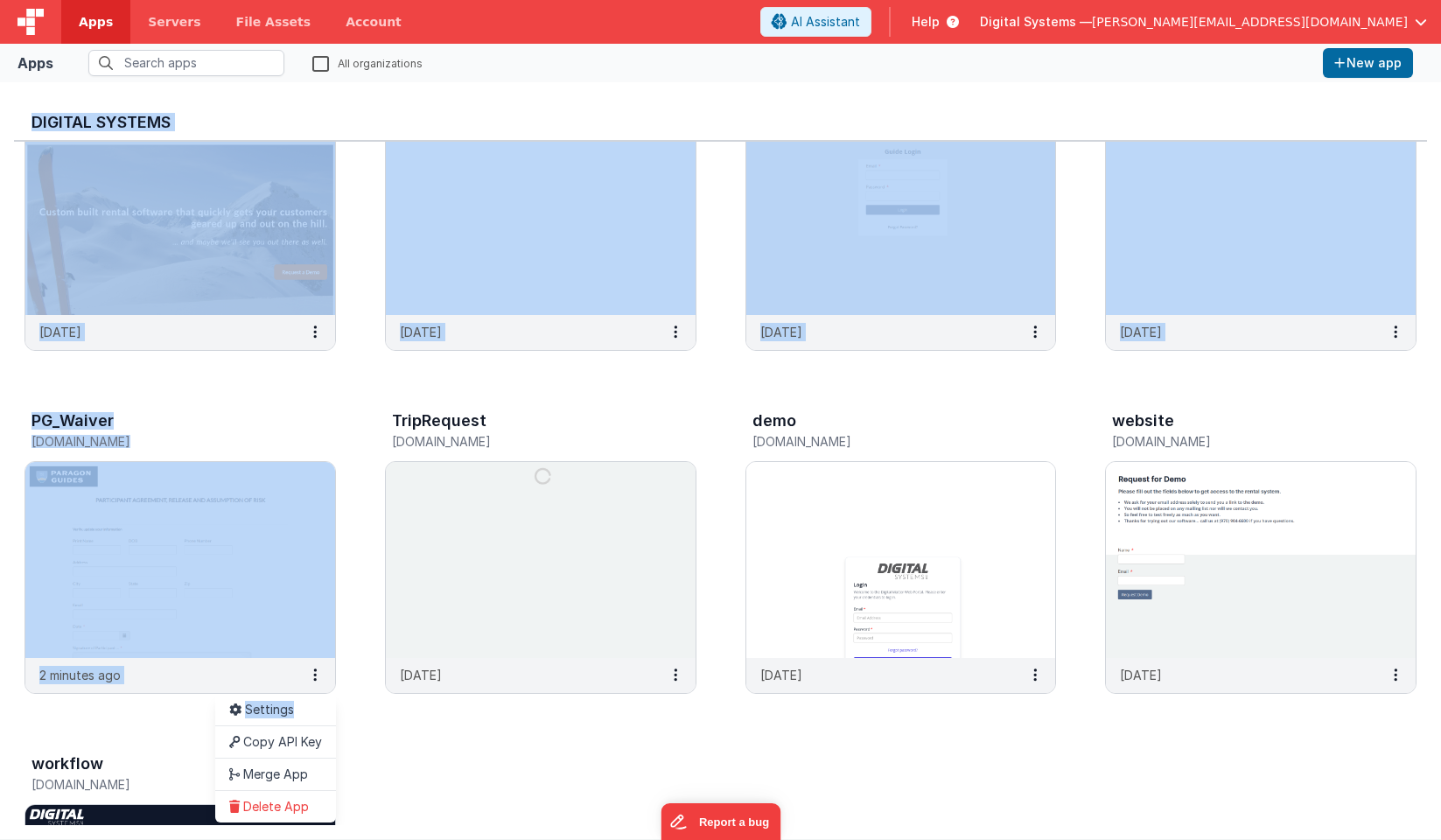
drag, startPoint x: 323, startPoint y: 727, endPoint x: 364, endPoint y: 713, distance: 43.3
click at [364, 713] on div "Digital Systems BooneMountain [DOMAIN_NAME] [DATE] CharterSports [DOMAIN_NAME] …" at bounding box center [720, 461] width 1414 height 729
click at [364, 713] on div at bounding box center [720, 420] width 1441 height 840
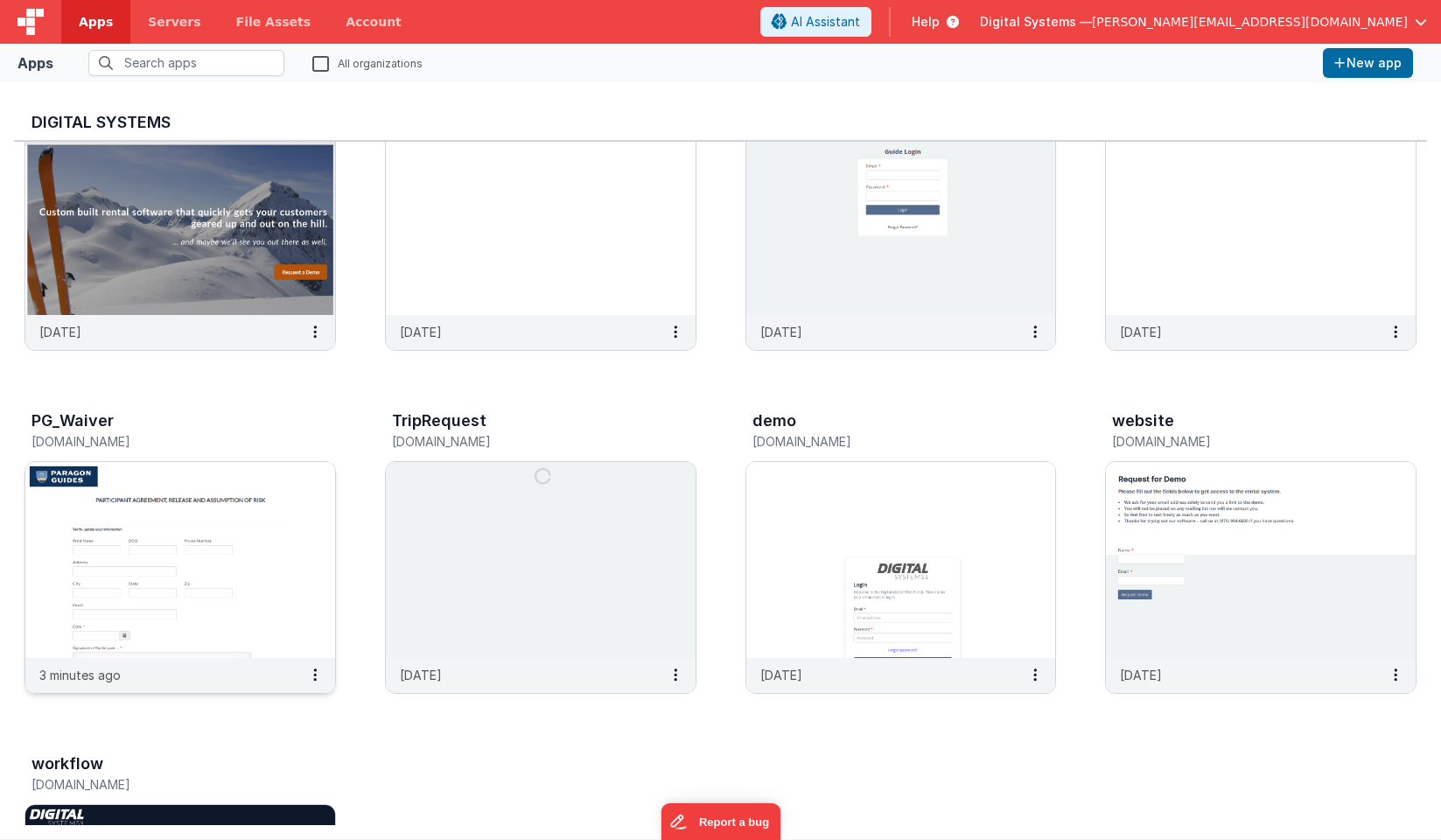
click at [296, 559] on img at bounding box center [181, 559] width 310 height 196
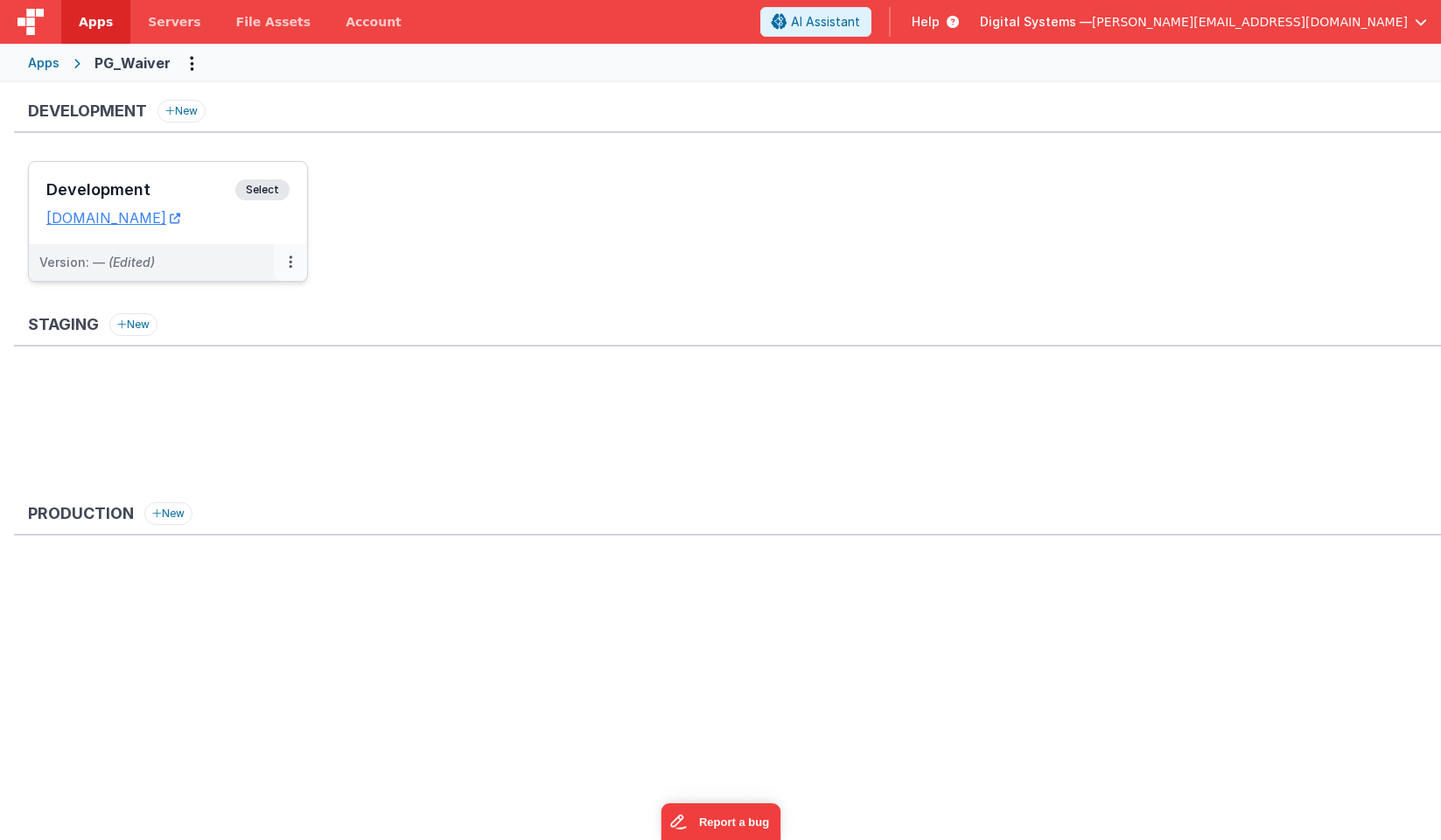
click at [289, 261] on icon at bounding box center [291, 261] width 4 height 1
click at [268, 183] on div at bounding box center [720, 420] width 1441 height 840
click at [268, 186] on span "Select" at bounding box center [262, 190] width 54 height 21
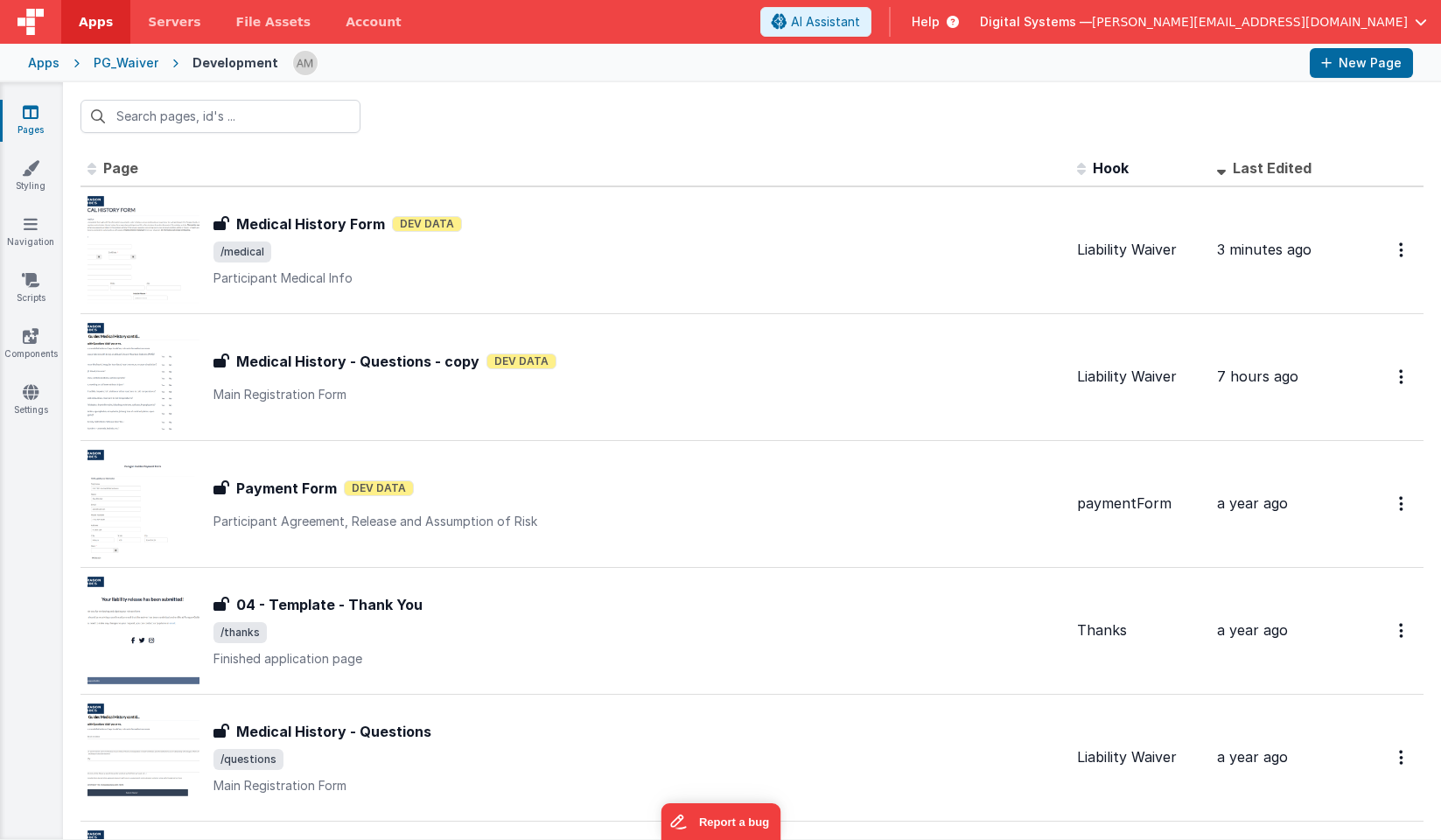
click at [134, 62] on div "PG_Waiver" at bounding box center [126, 63] width 65 height 18
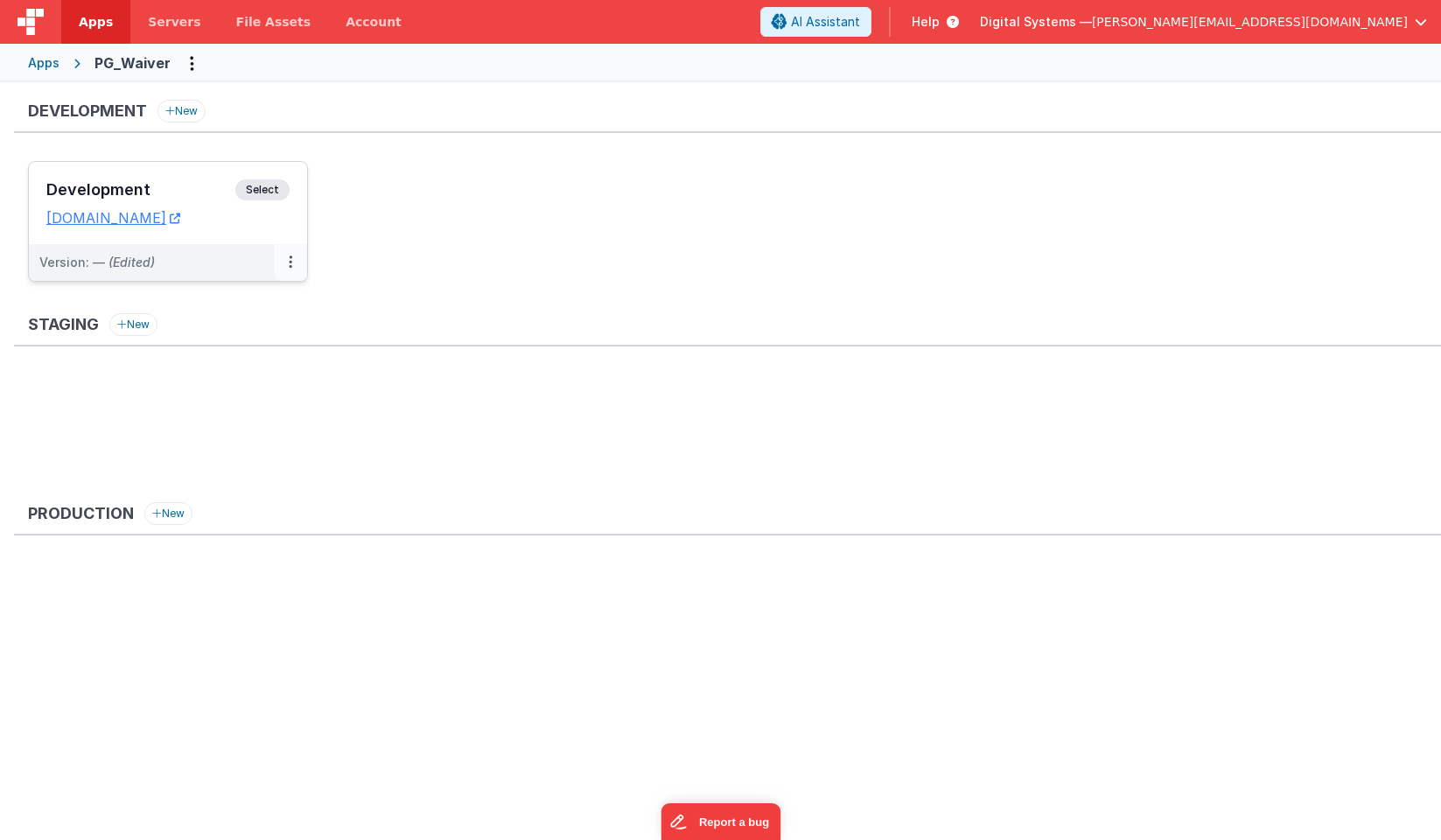
click at [292, 262] on button at bounding box center [291, 261] width 34 height 36
click at [228, 330] on span "Open Helper" at bounding box center [226, 332] width 77 height 15
click at [268, 193] on div at bounding box center [720, 420] width 1441 height 840
click at [259, 190] on span "Select" at bounding box center [262, 190] width 54 height 21
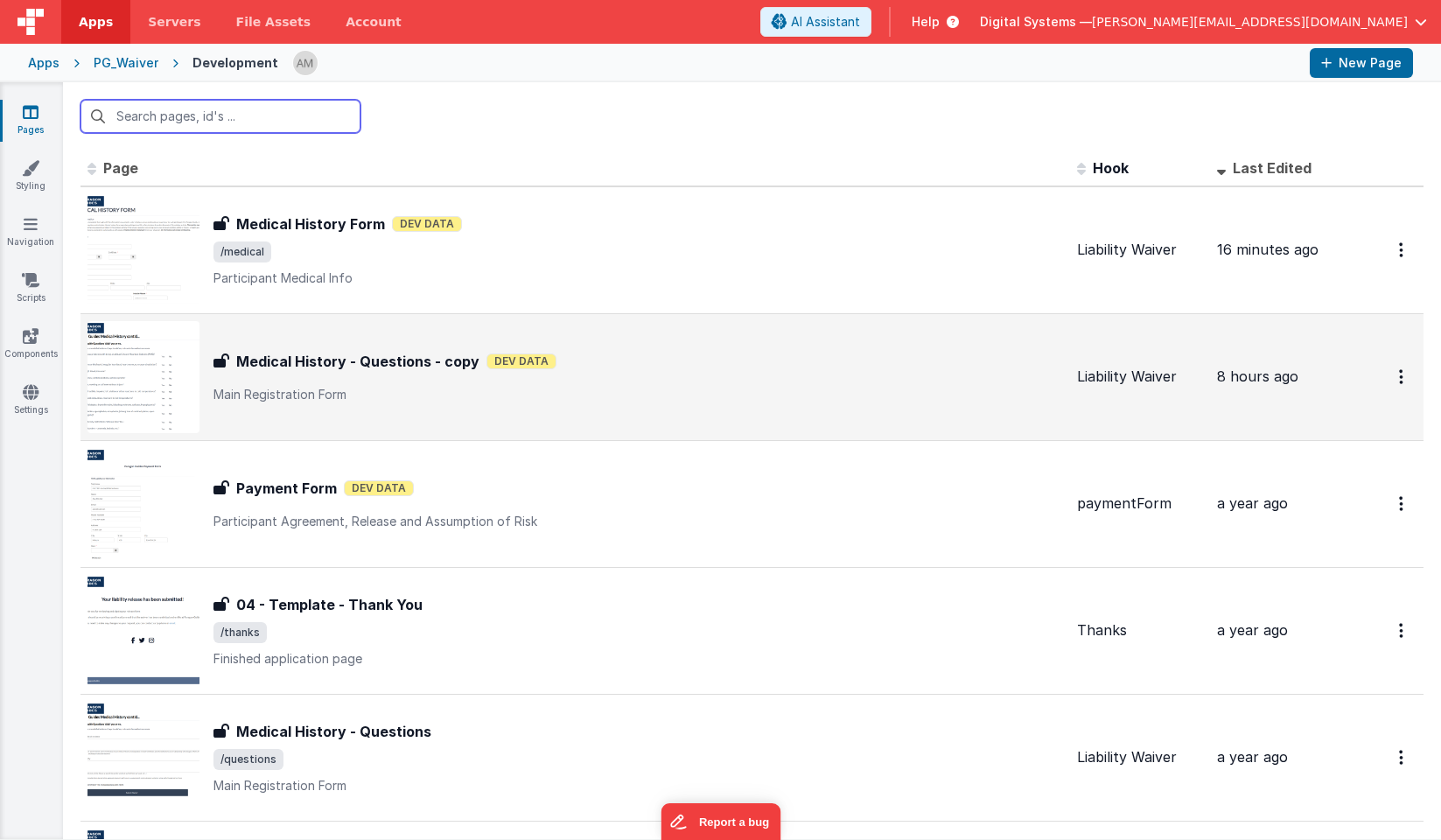
scroll to position [21, 0]
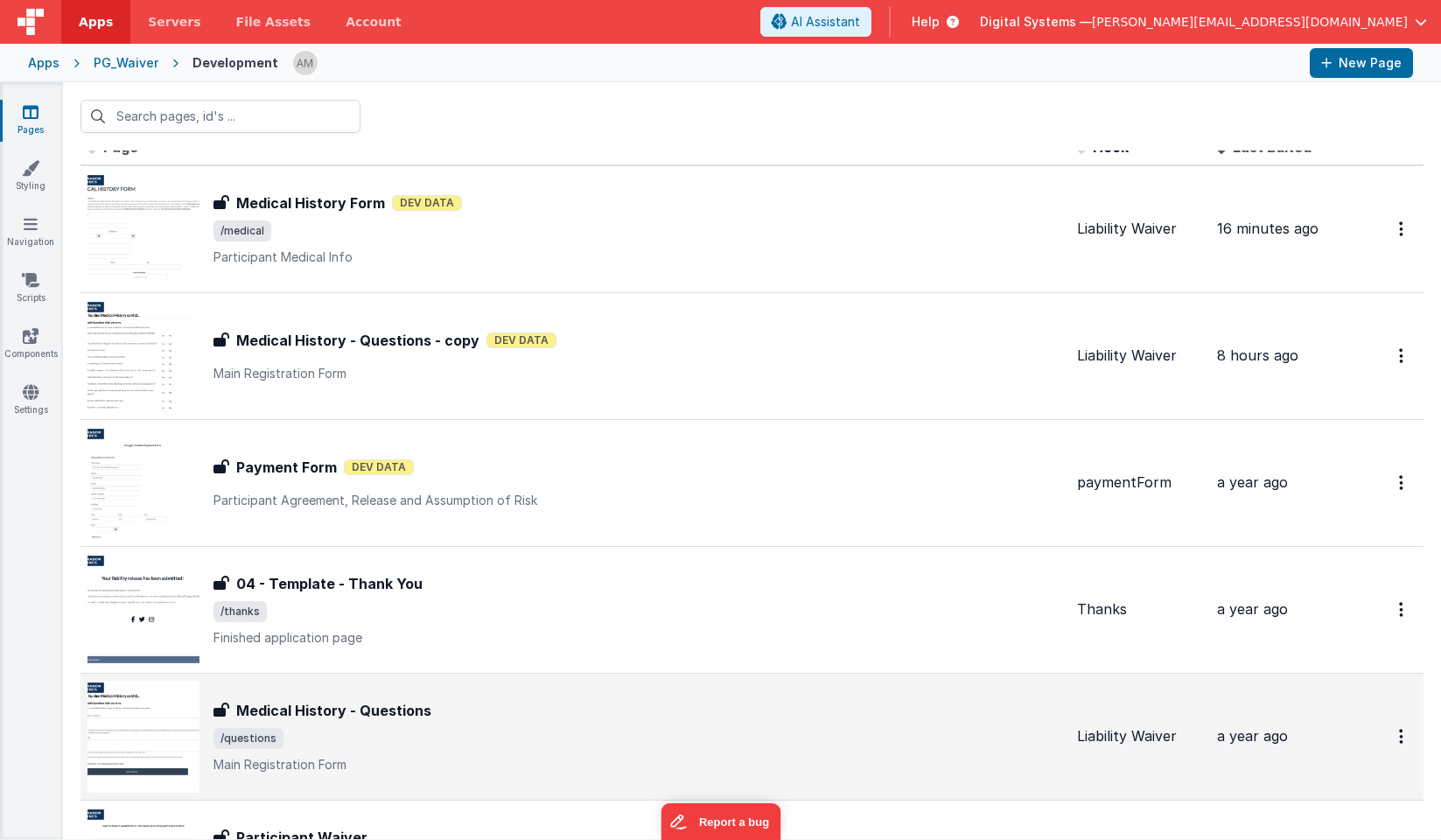
click at [266, 711] on h3 "Medical History - Questions" at bounding box center [334, 711] width 195 height 21
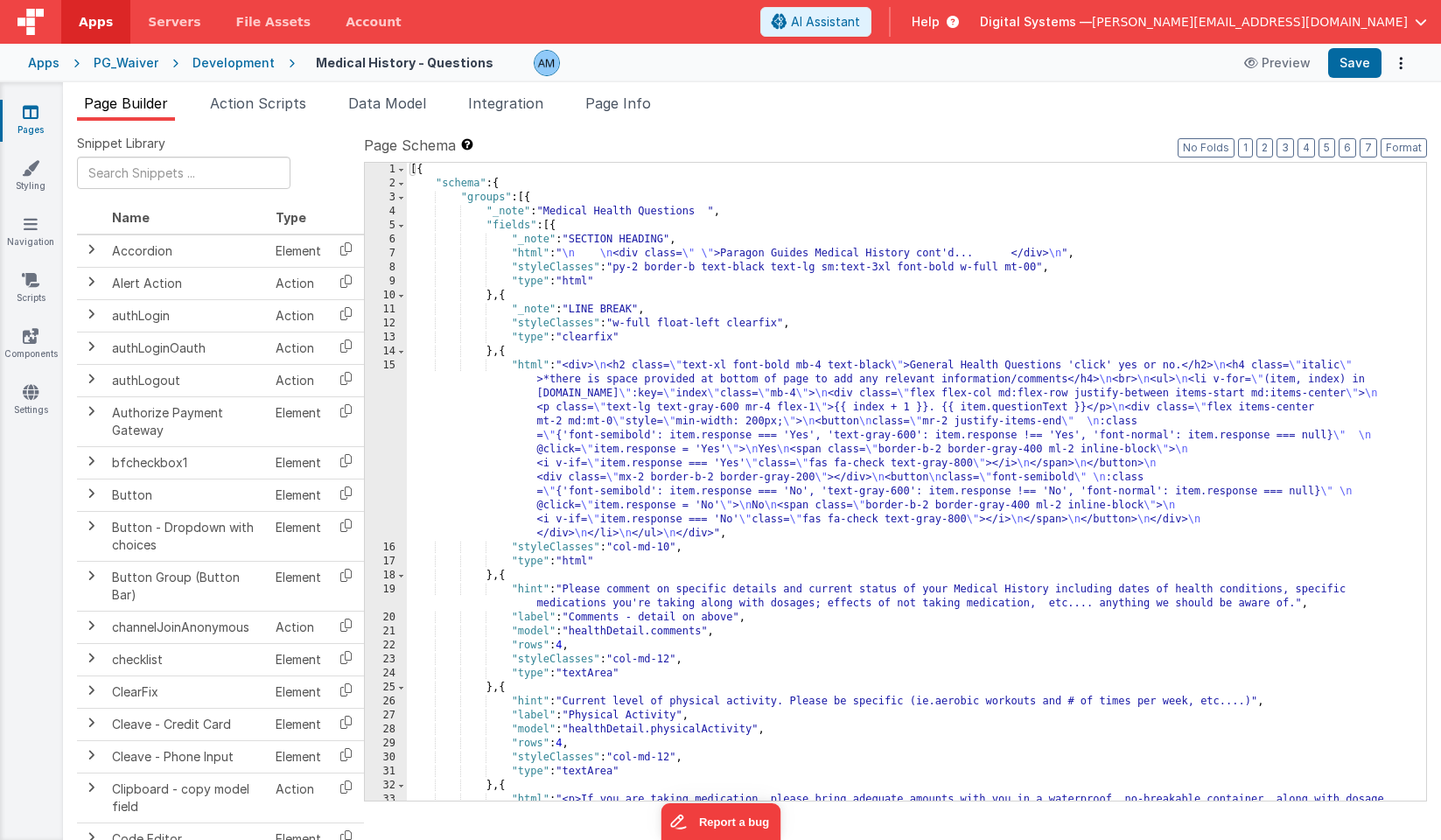
click at [772, 384] on div "[{ "schema" : { "groups" : [{ "_note" : "Medical Health Questions " , "fields" …" at bounding box center [916, 502] width 1019 height 680
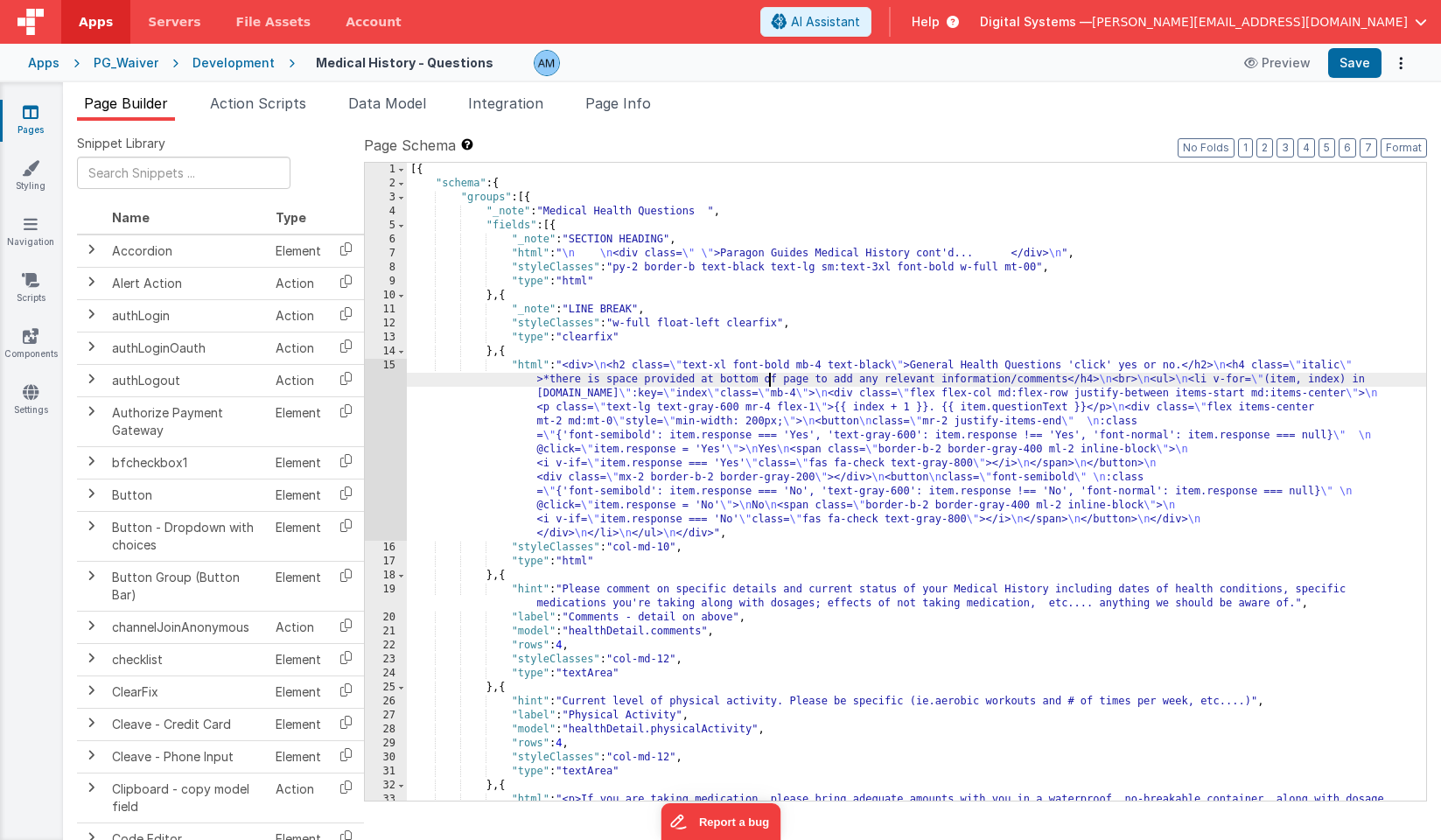
click at [386, 381] on div "15" at bounding box center [386, 449] width 42 height 182
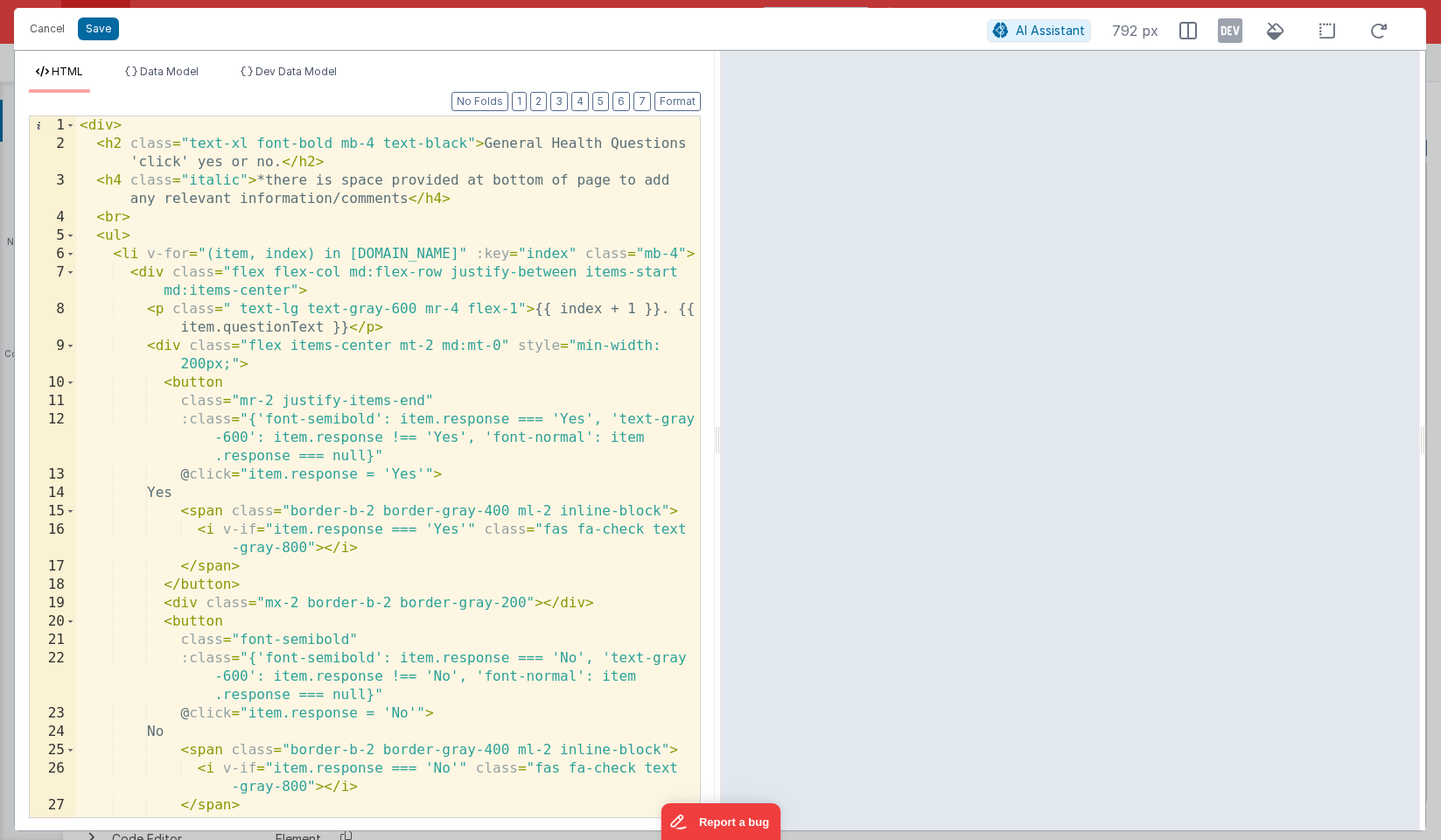
click at [275, 64] on div "HTML Data Model Dev Data Model Format 7 6 5 4 3 2 1 No Folds 1 2 3 4 5 6 7 8 9 …" at bounding box center [365, 440] width 700 height 780
click at [275, 72] on span "Dev Data Model" at bounding box center [296, 71] width 82 height 13
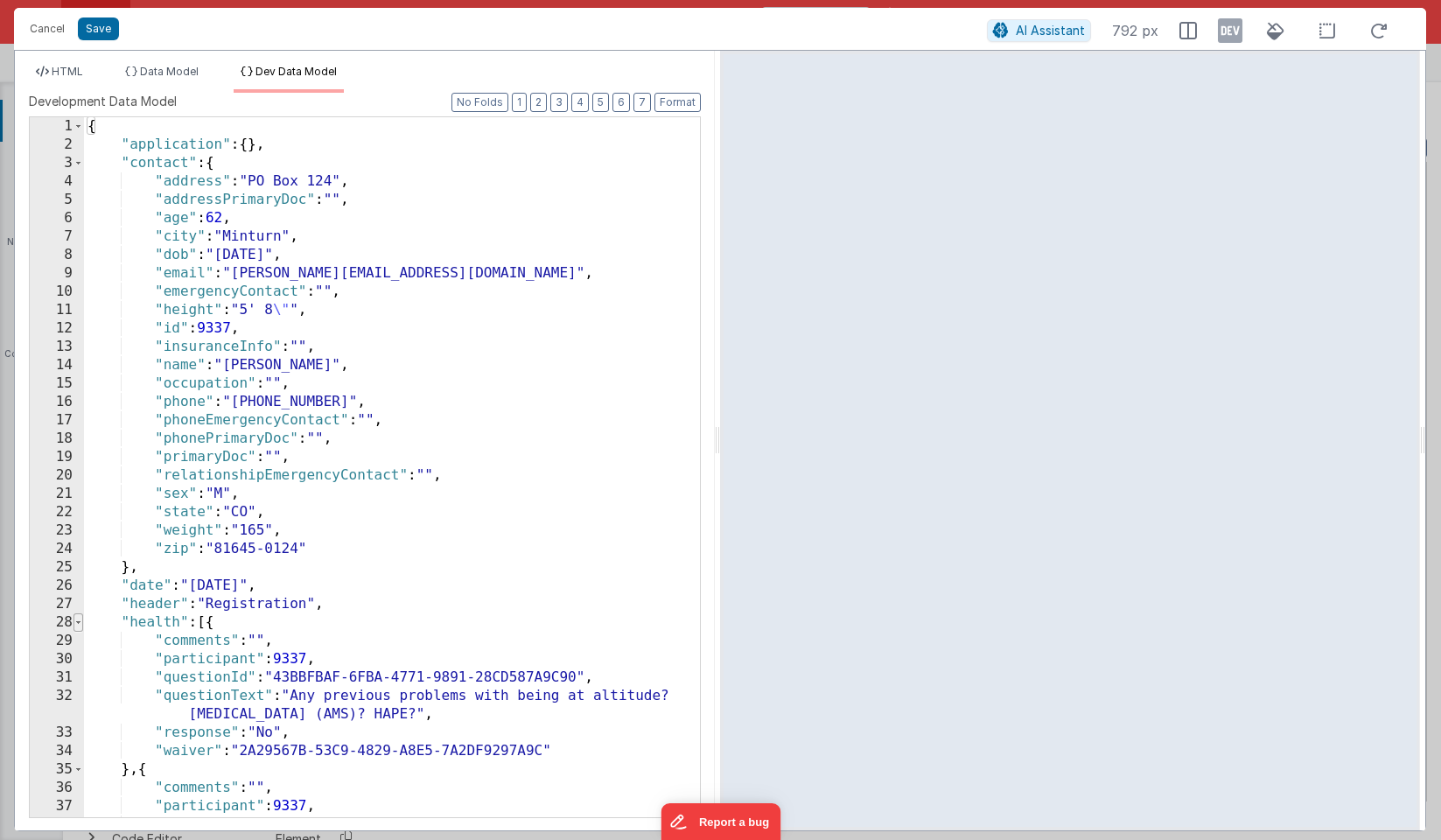
click at [77, 626] on span at bounding box center [78, 622] width 10 height 19
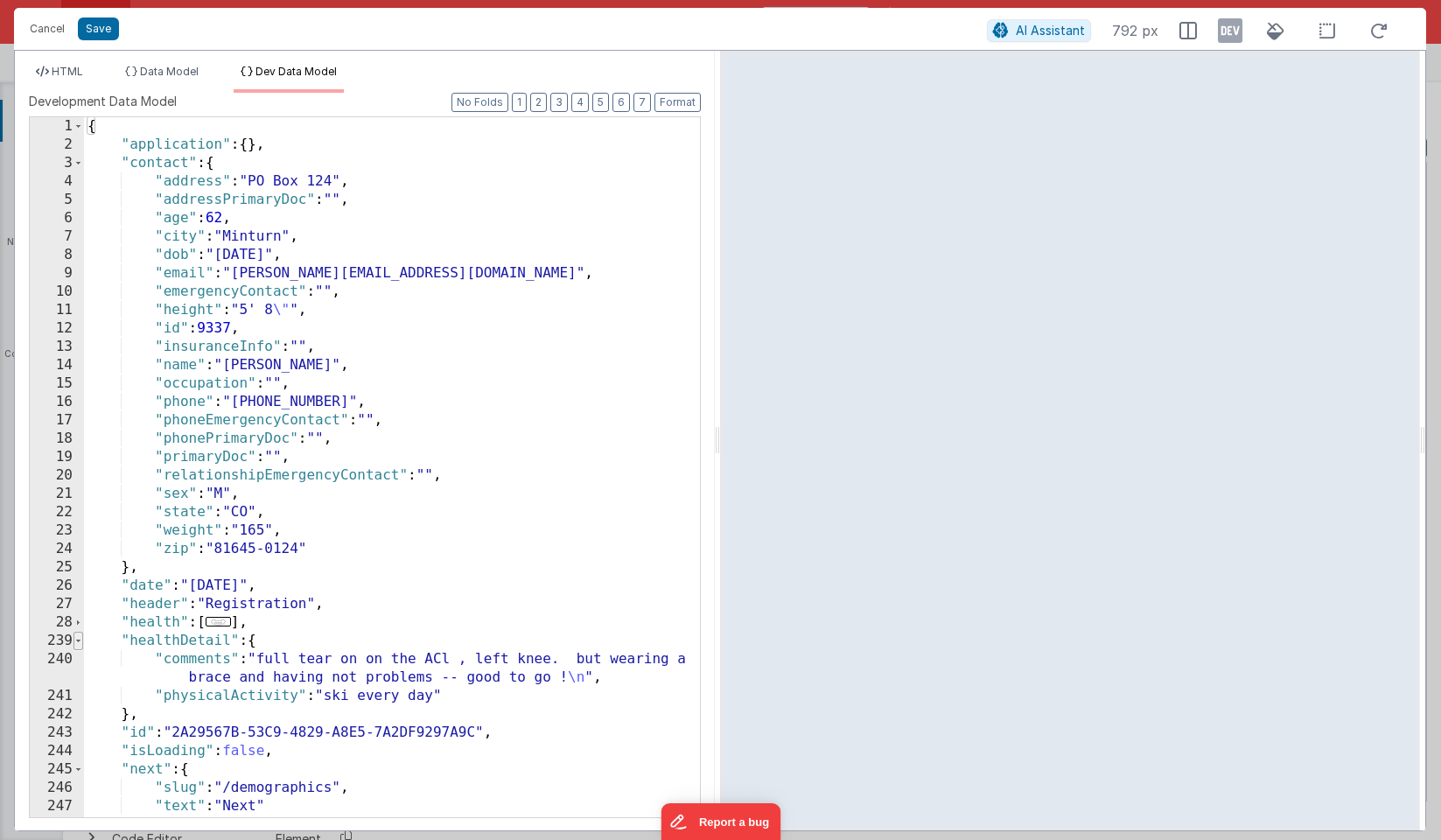
click at [74, 646] on span at bounding box center [78, 641] width 10 height 19
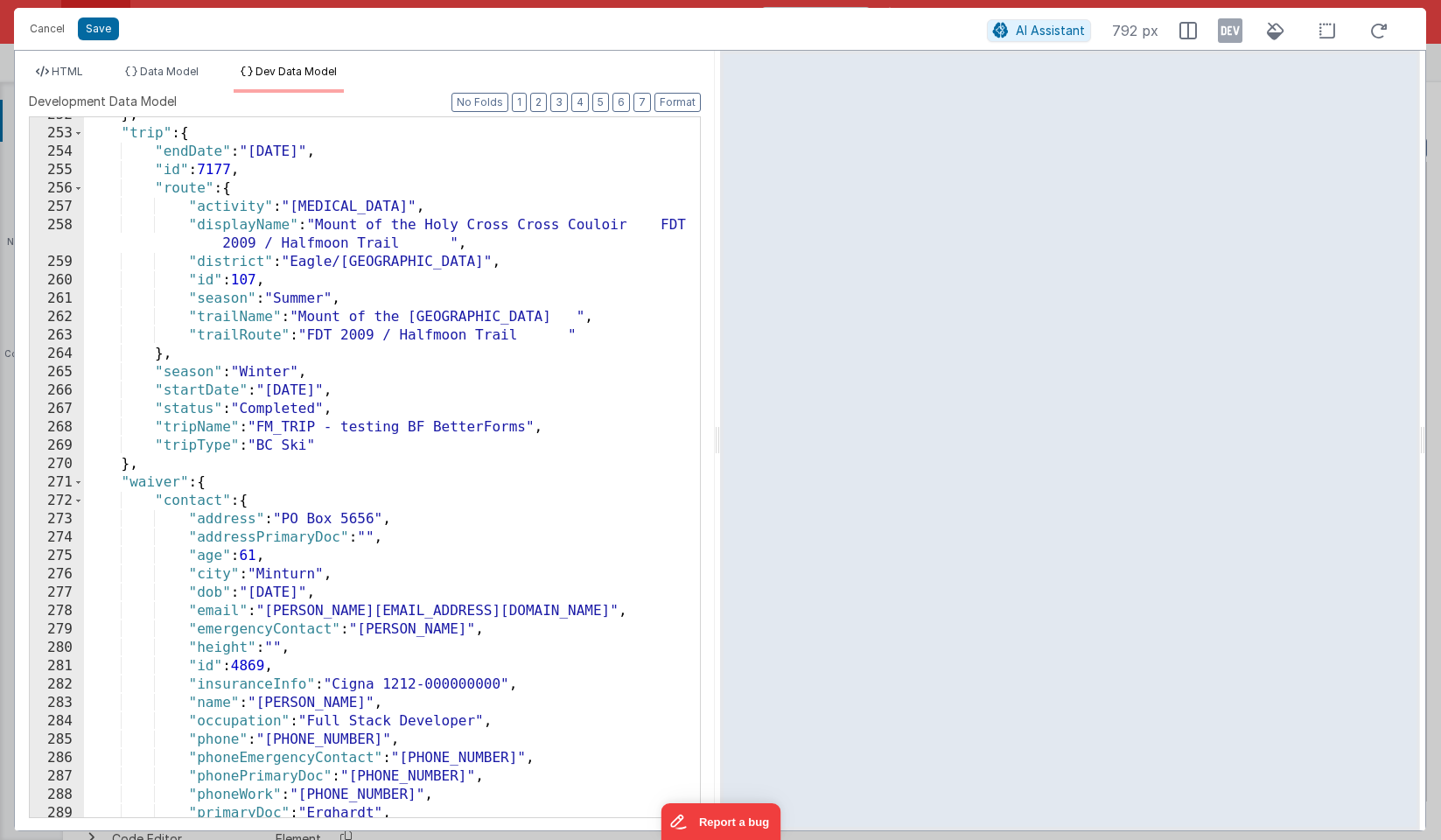
scroll to position [694, 0]
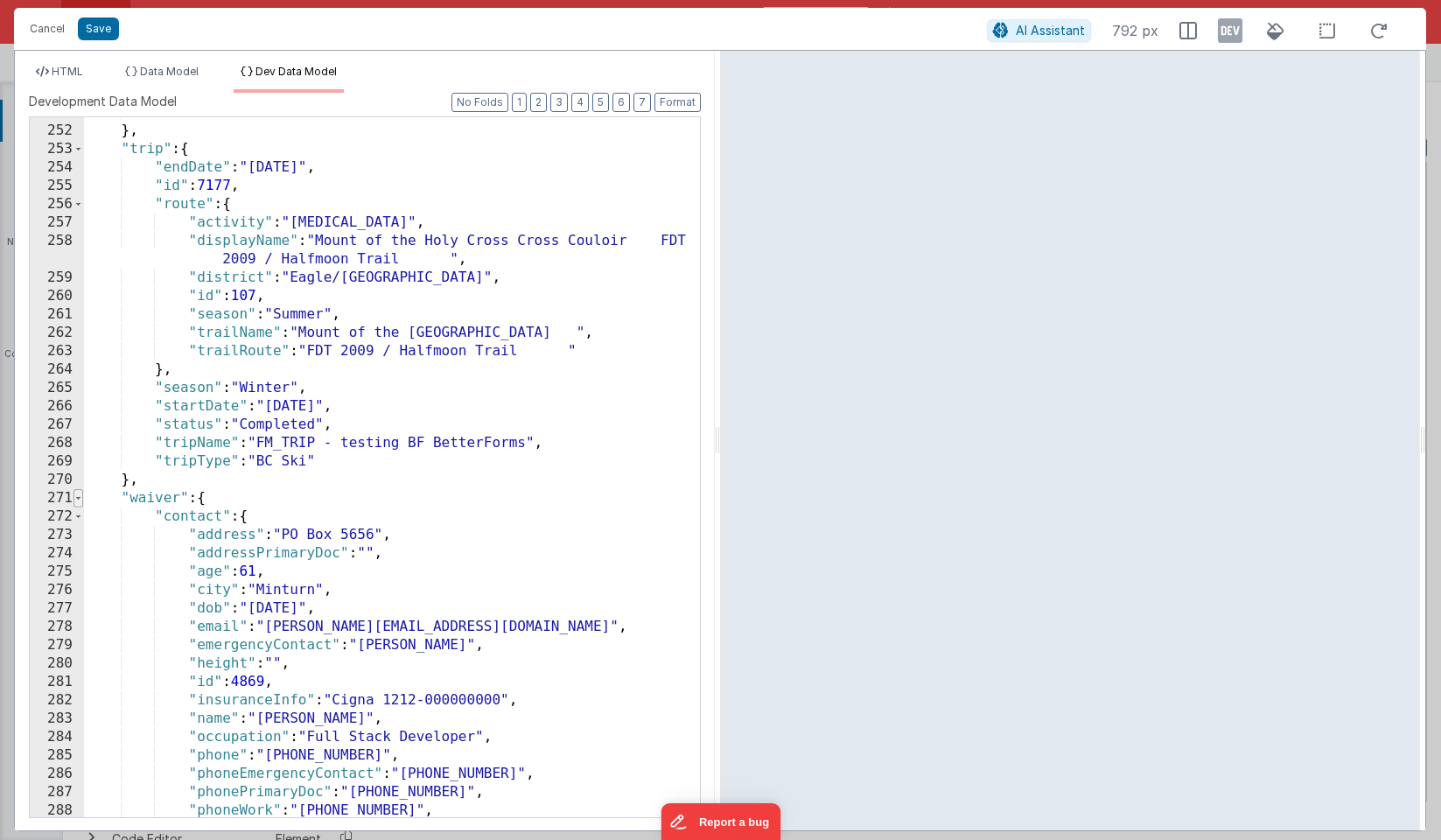
click at [74, 502] on span at bounding box center [78, 498] width 10 height 19
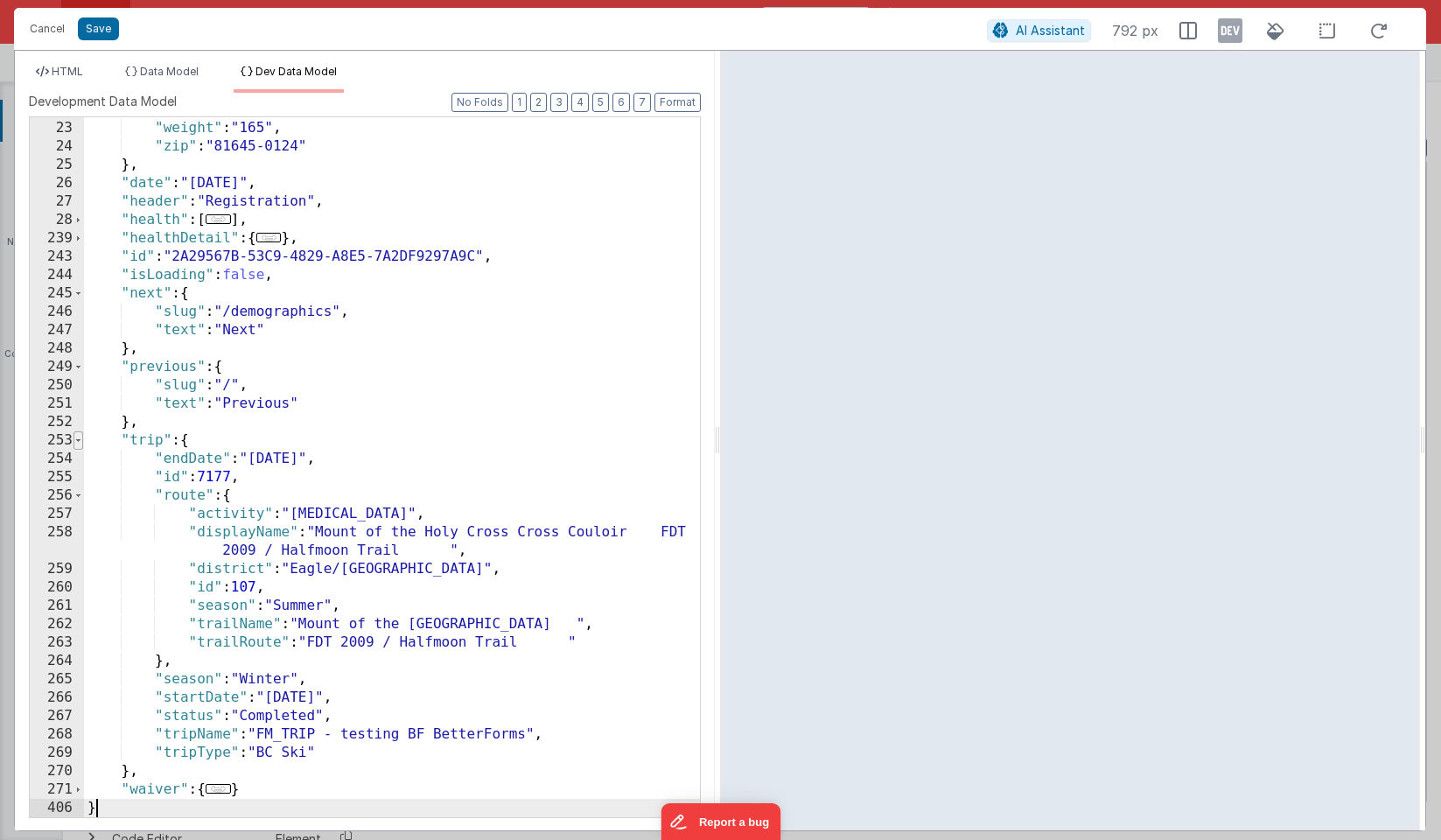
click at [79, 442] on span at bounding box center [78, 440] width 10 height 19
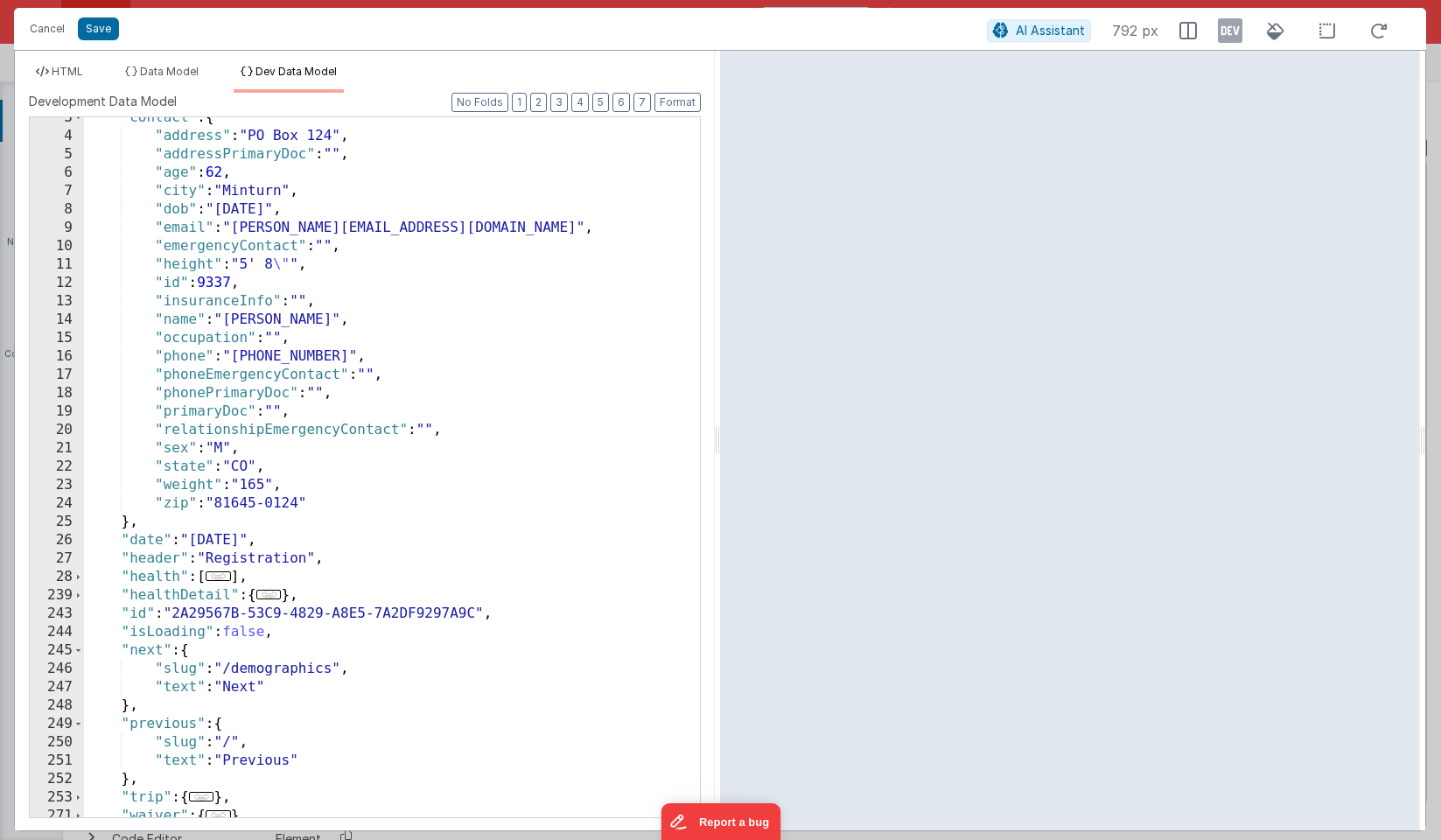
scroll to position [0, 0]
